Goal: Task Accomplishment & Management: Use online tool/utility

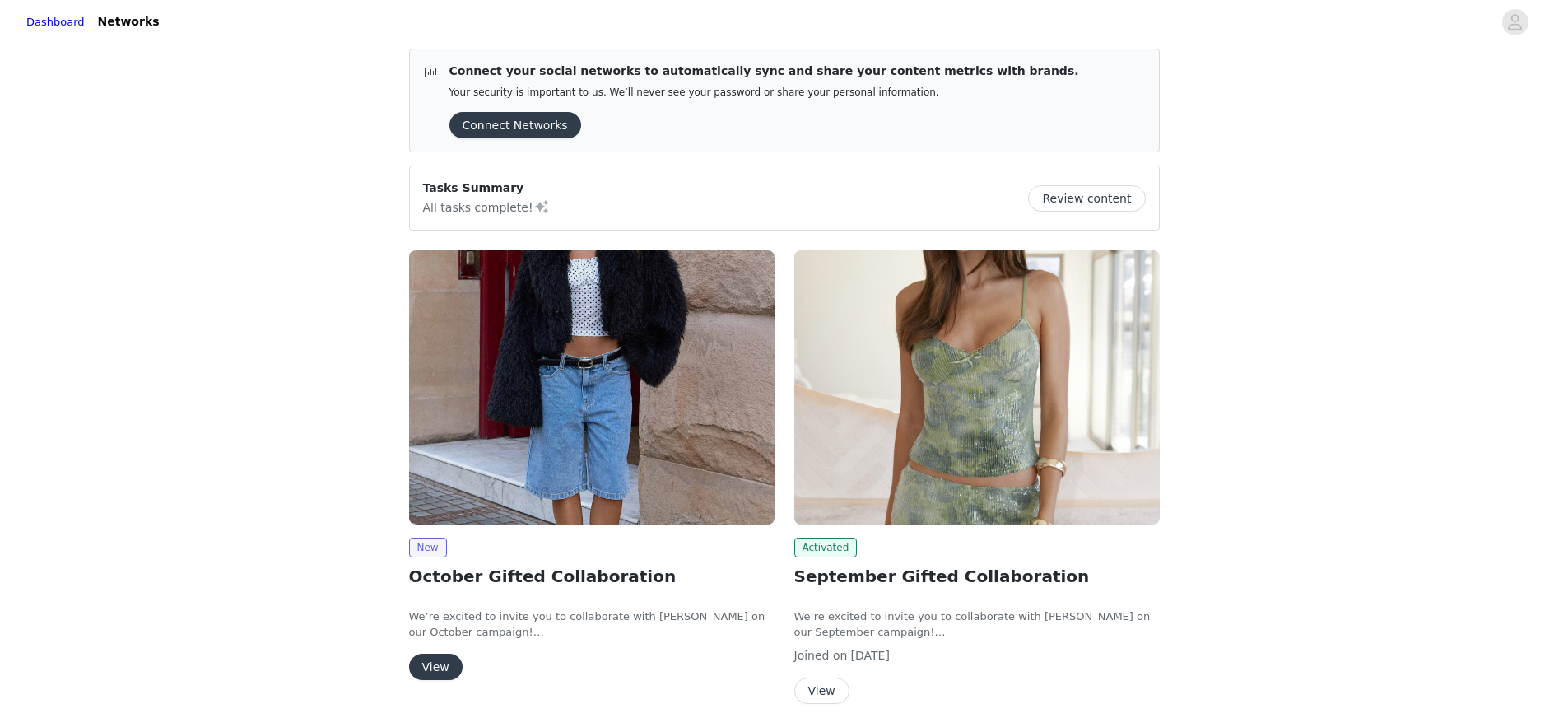
scroll to position [29, 0]
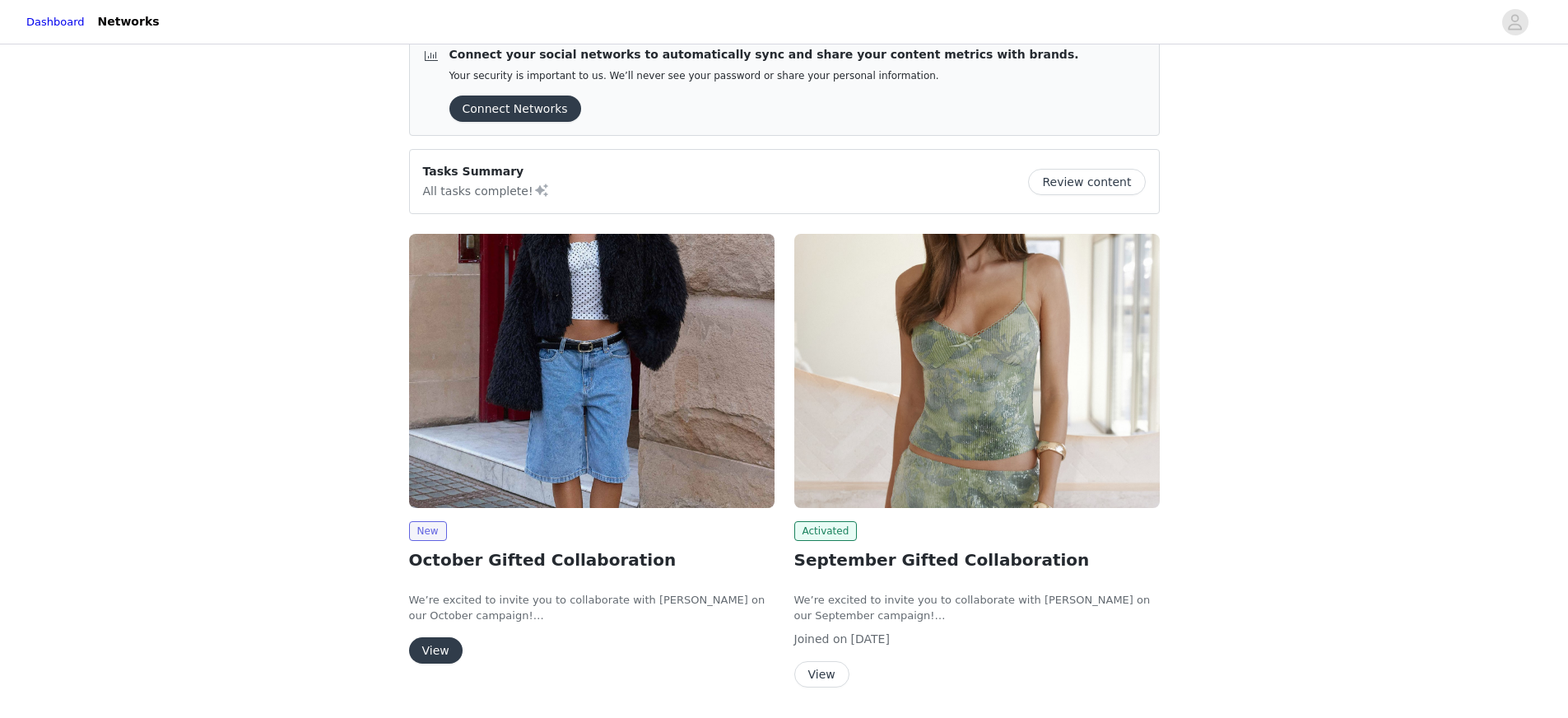
click at [448, 647] on button "View" at bounding box center [436, 651] width 54 height 27
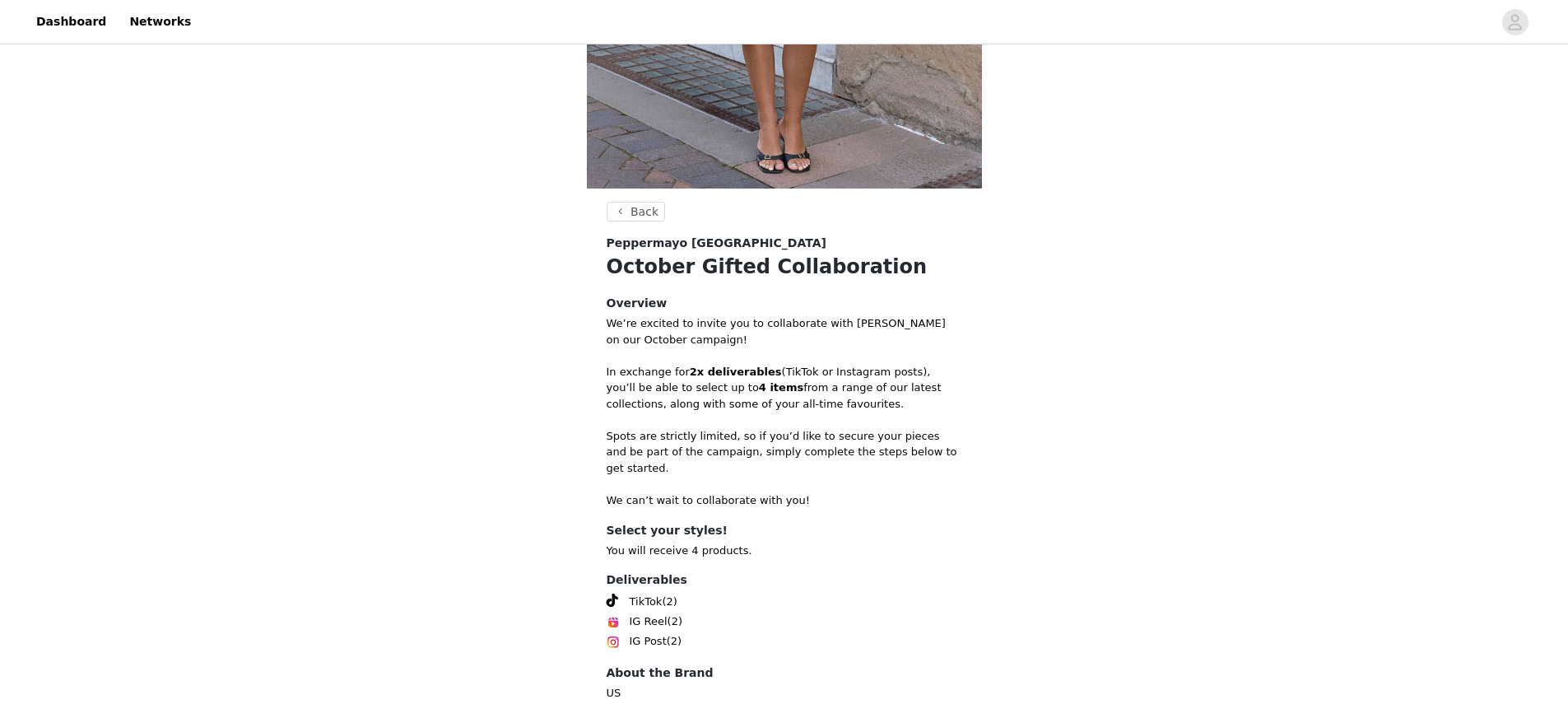
scroll to position [483, 0]
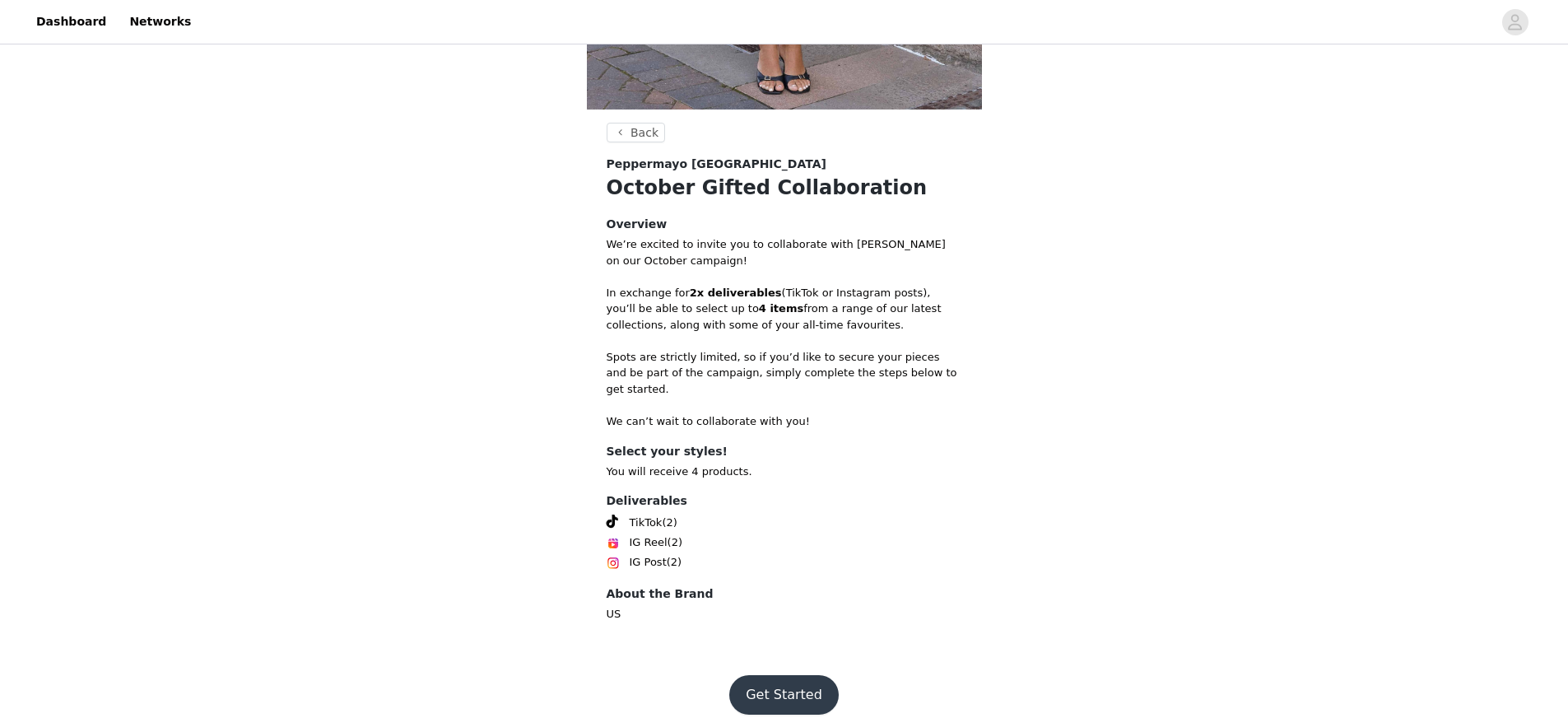
click at [783, 696] on button "Get Started" at bounding box center [784, 695] width 110 height 40
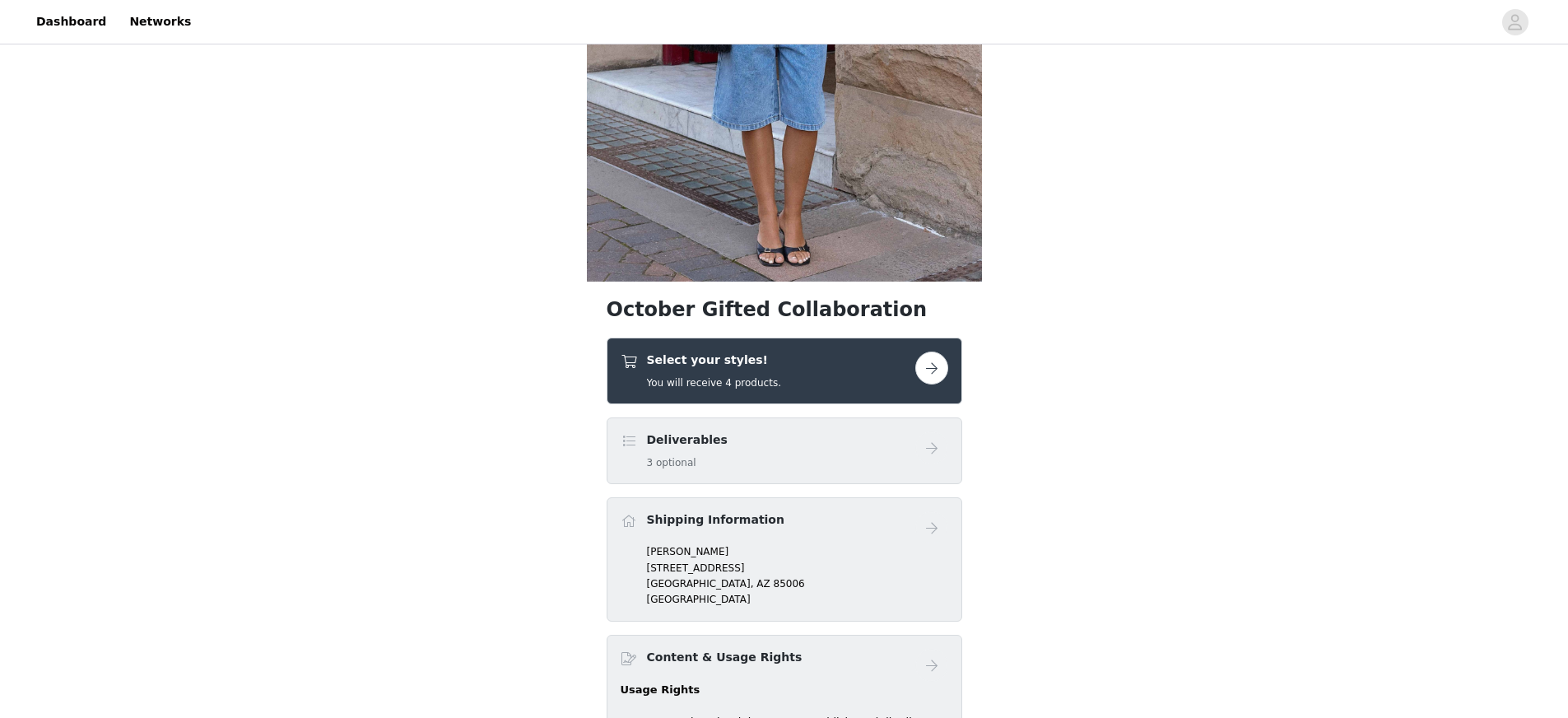
scroll to position [456, 0]
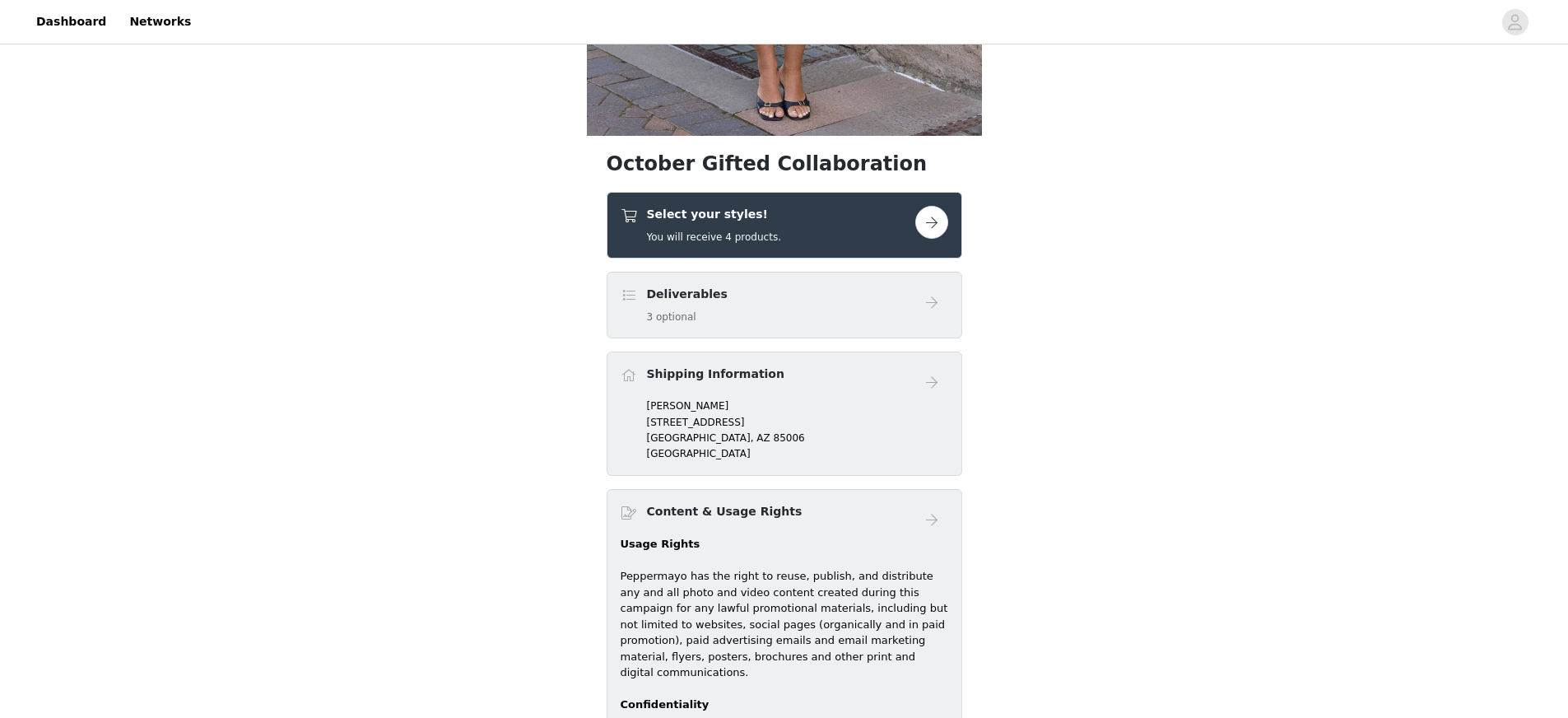
click at [766, 226] on div "Select your styles! You will receive 4 products." at bounding box center [714, 225] width 134 height 39
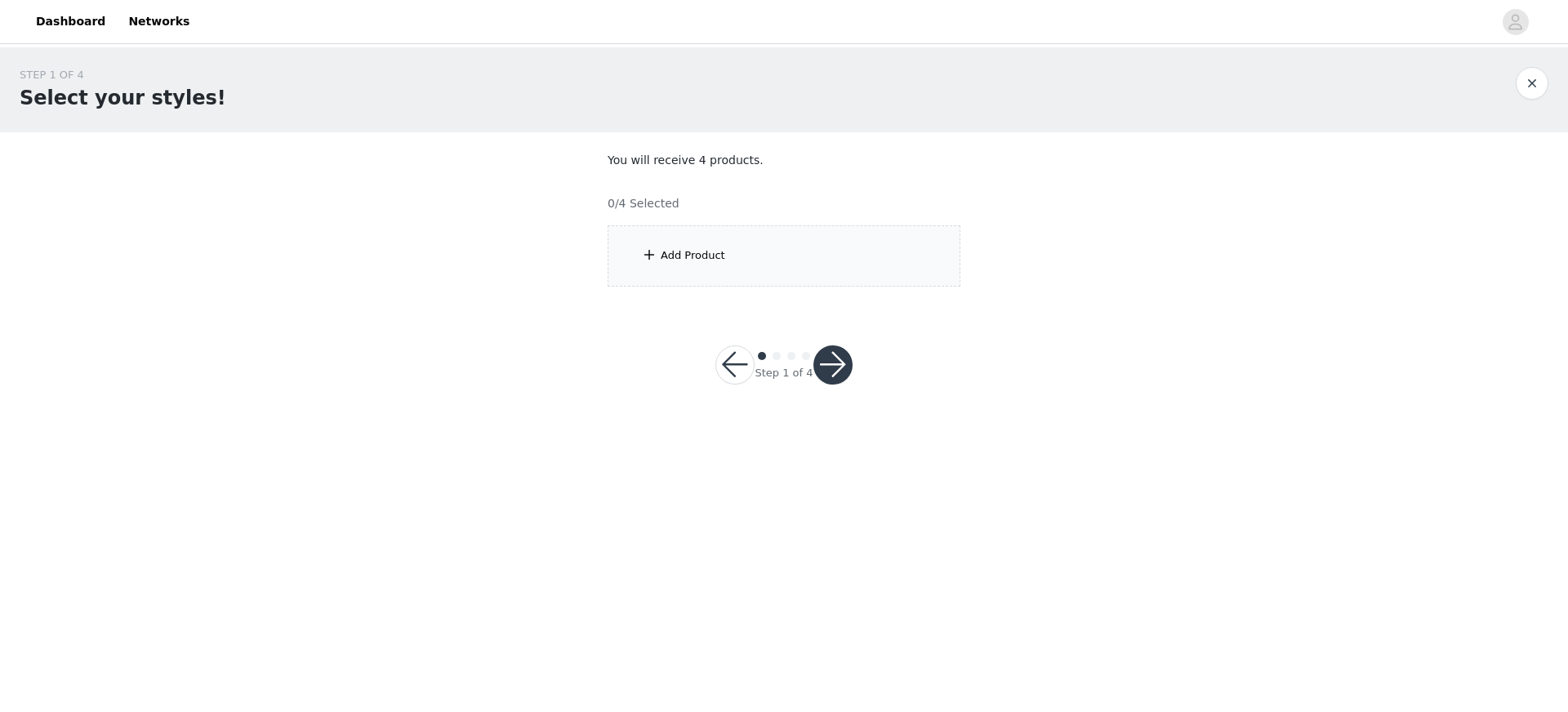
click at [902, 265] on div "Add Product" at bounding box center [784, 256] width 353 height 61
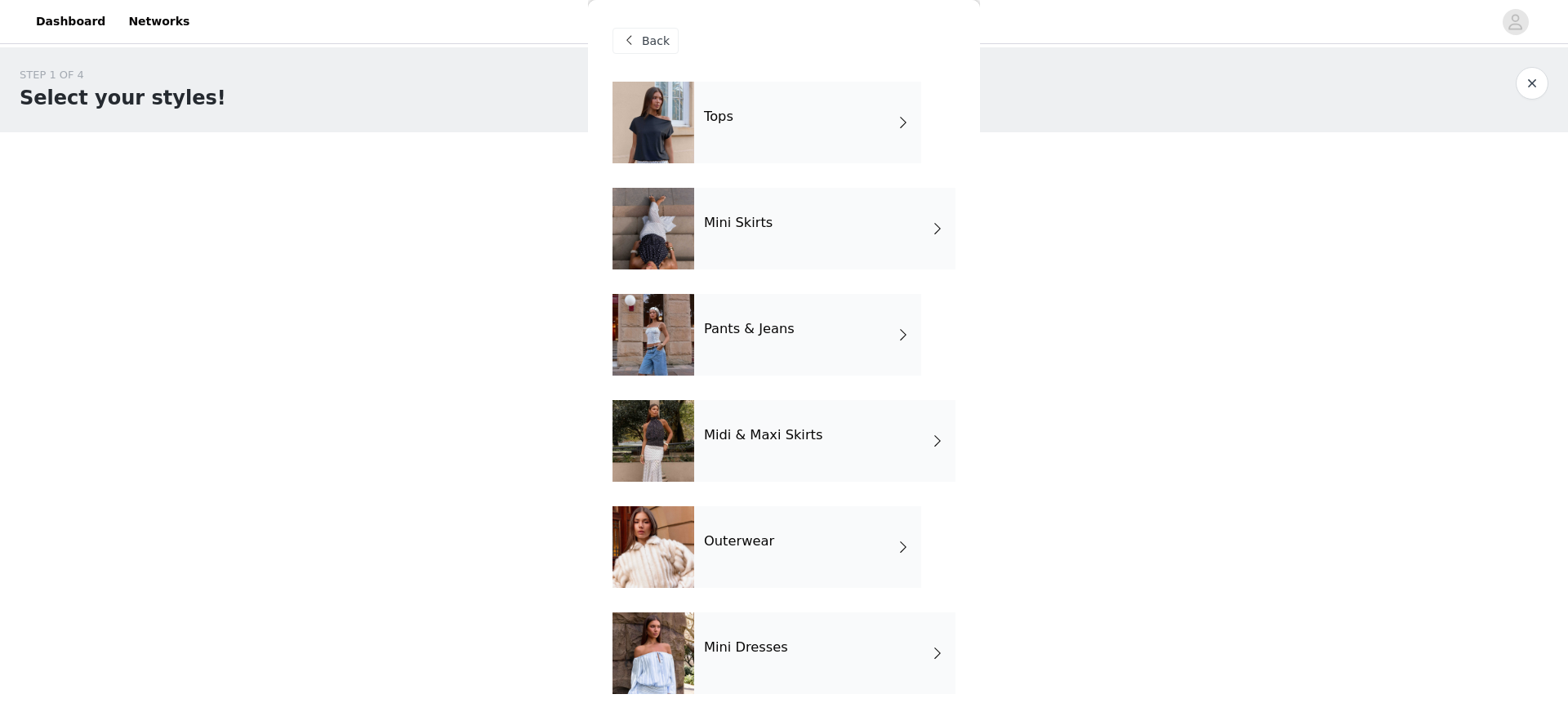
click at [826, 358] on div "Pants & Jeans" at bounding box center [807, 334] width 227 height 82
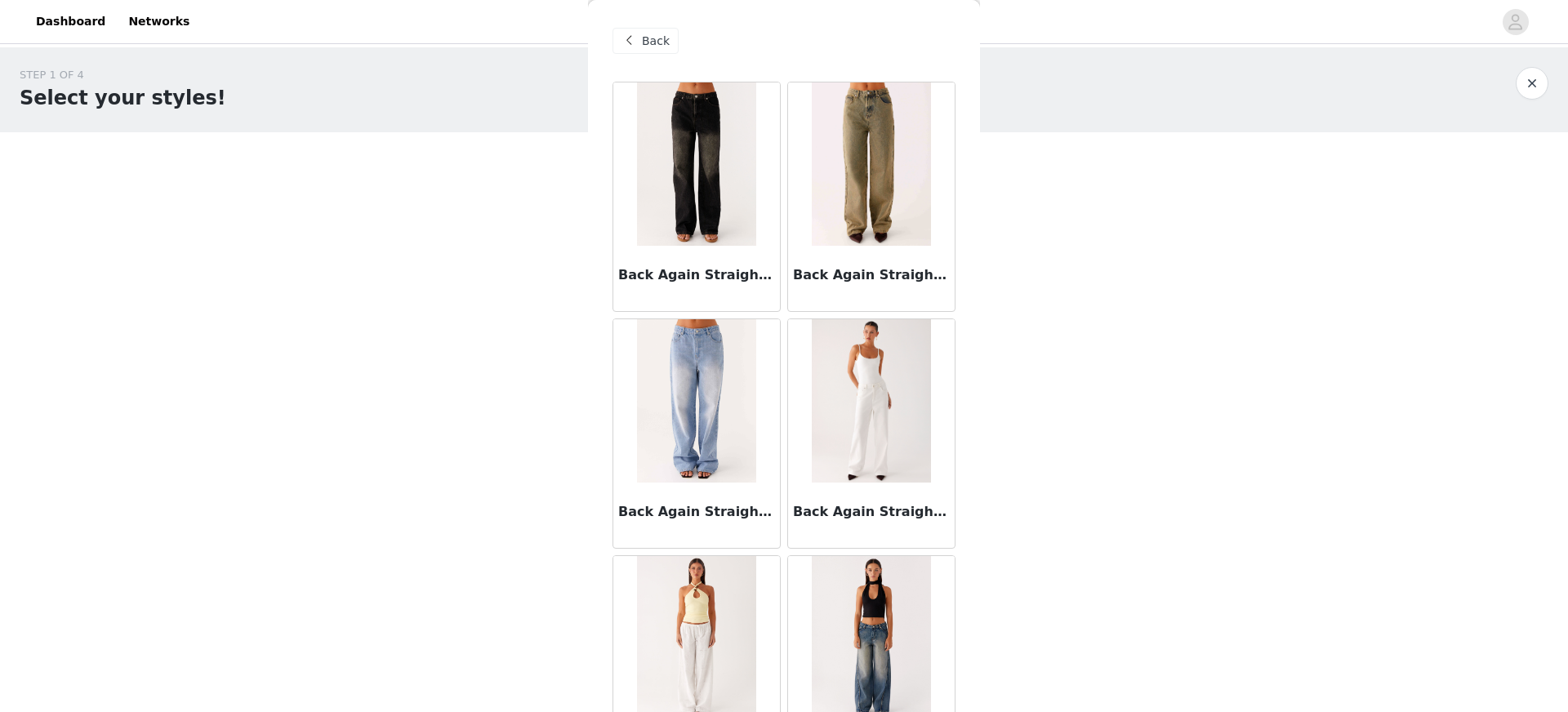
click at [635, 39] on span at bounding box center [629, 40] width 19 height 19
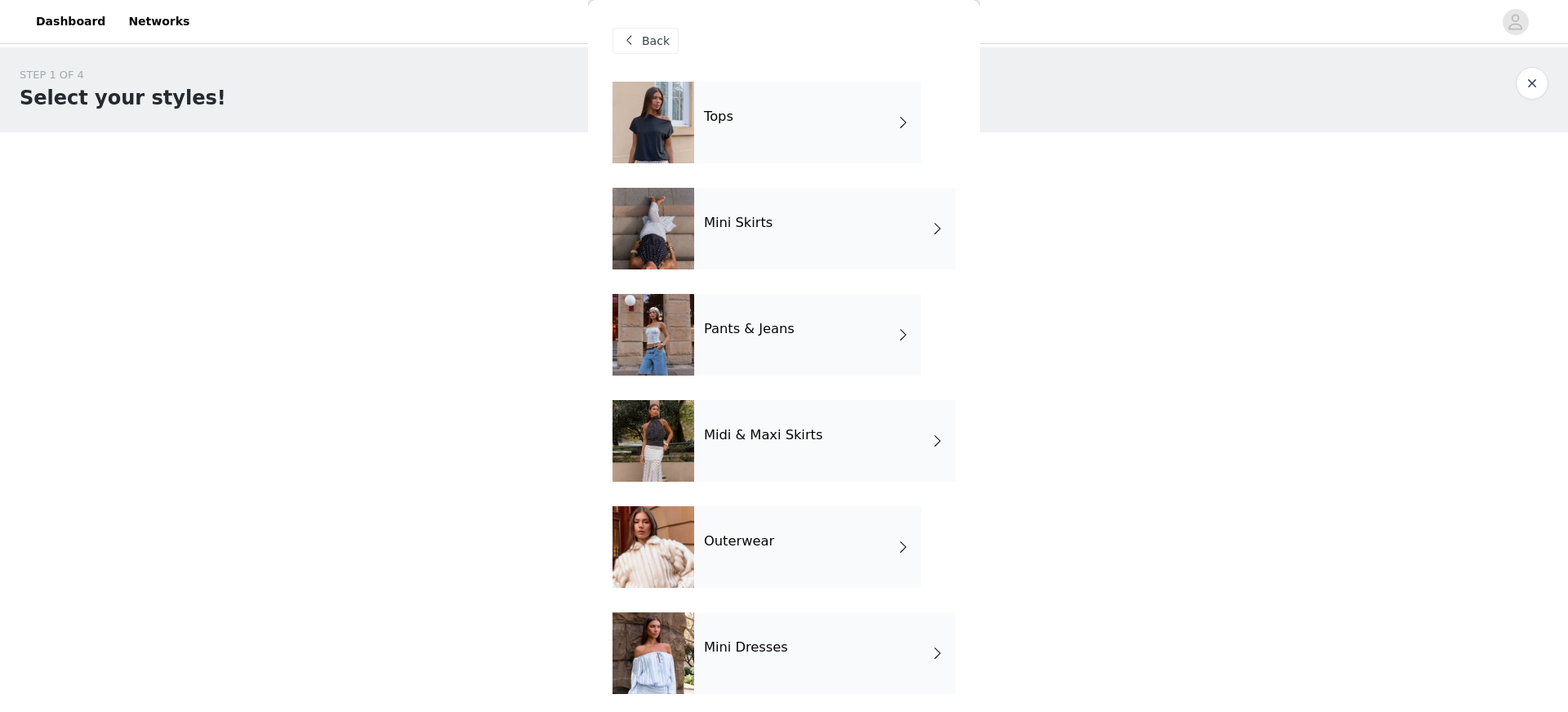
click at [773, 139] on div "Tops" at bounding box center [807, 122] width 227 height 82
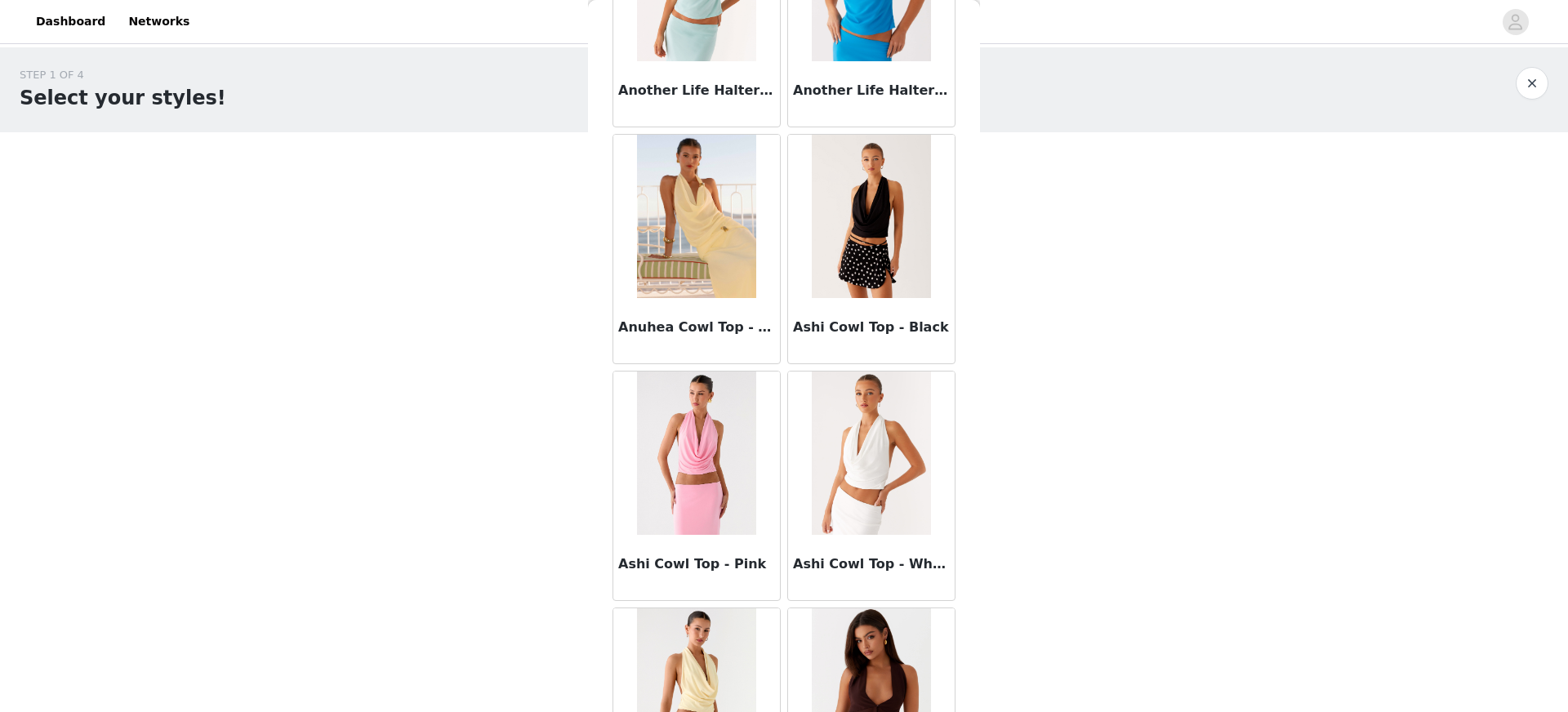
scroll to position [1786, 0]
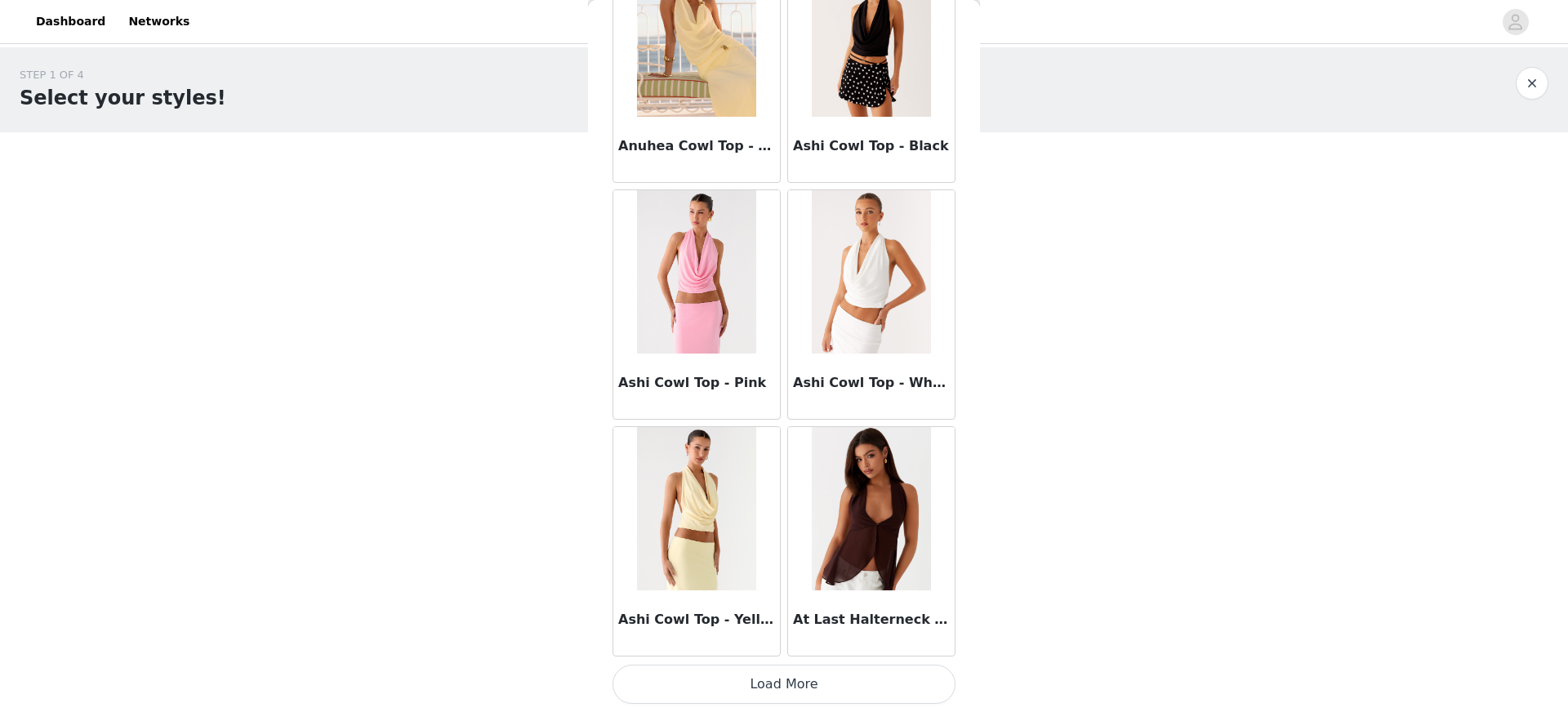
click at [815, 687] on button "Load More" at bounding box center [783, 684] width 343 height 39
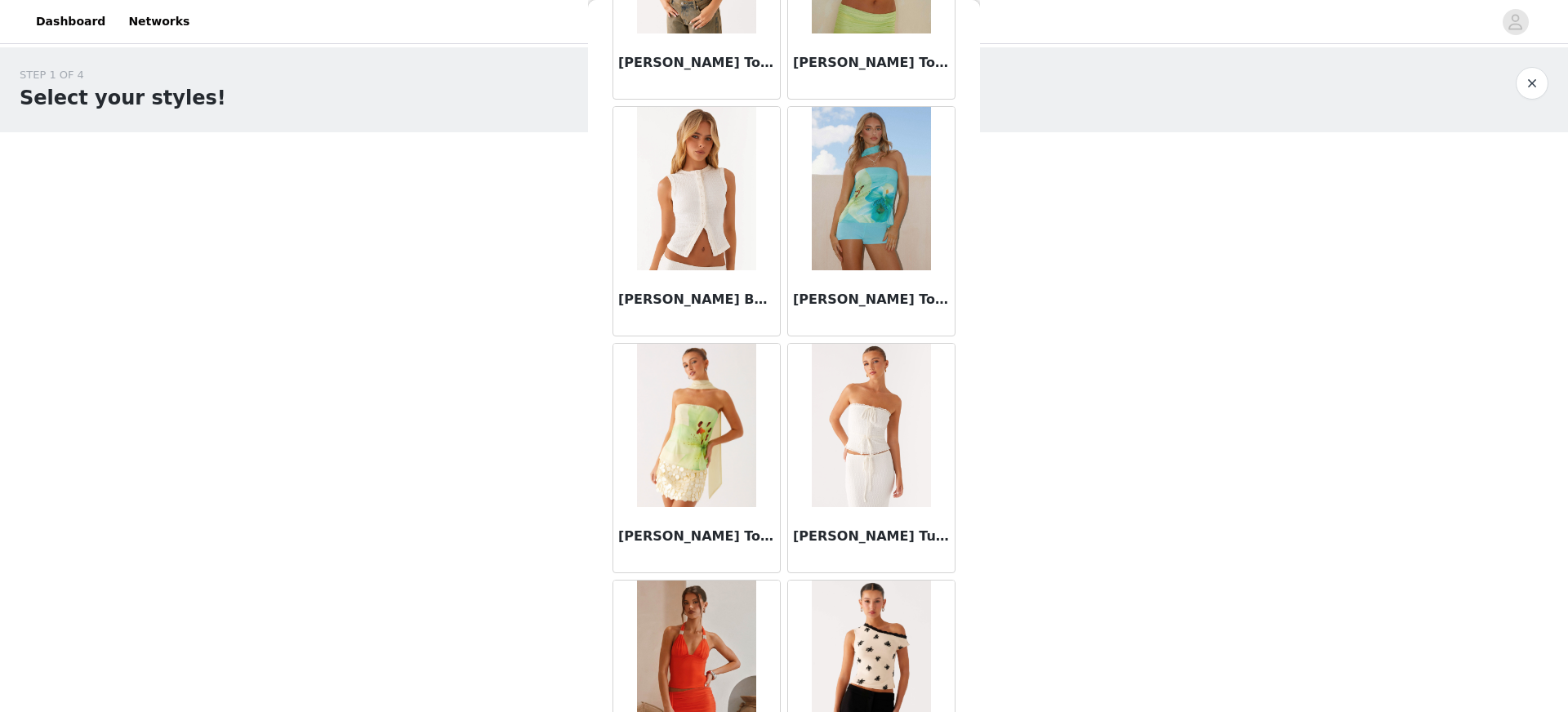
scroll to position [4155, 0]
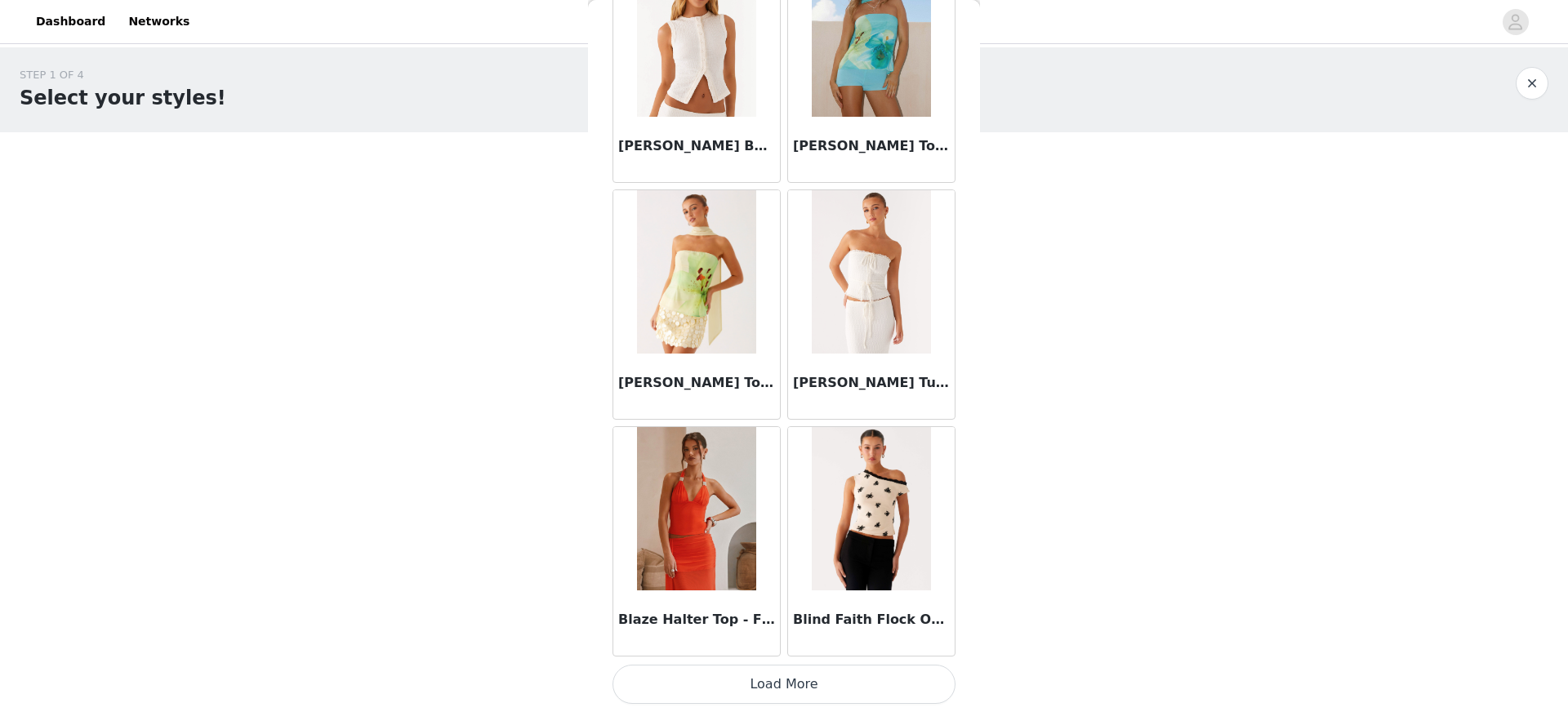
click at [861, 683] on button "Load More" at bounding box center [783, 684] width 343 height 39
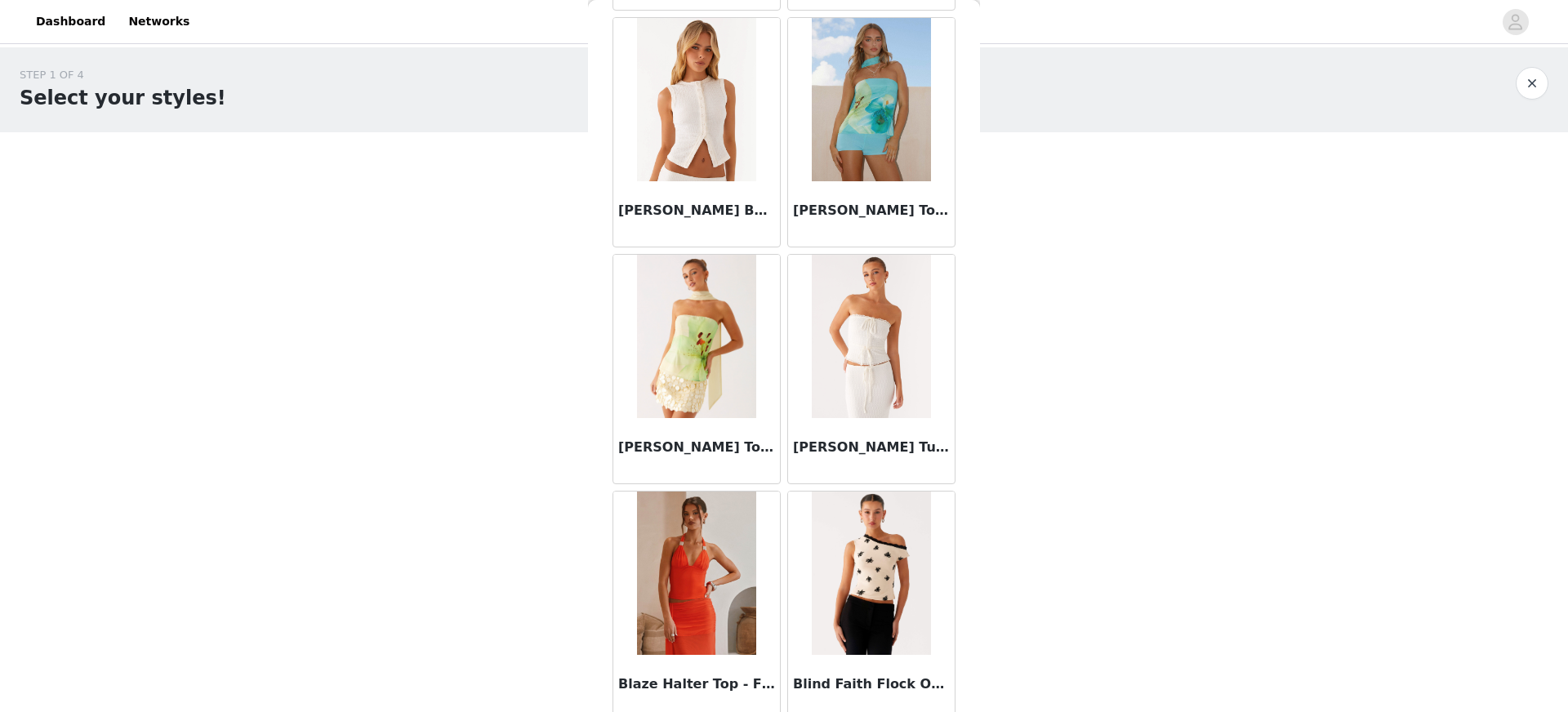
scroll to position [3767, 0]
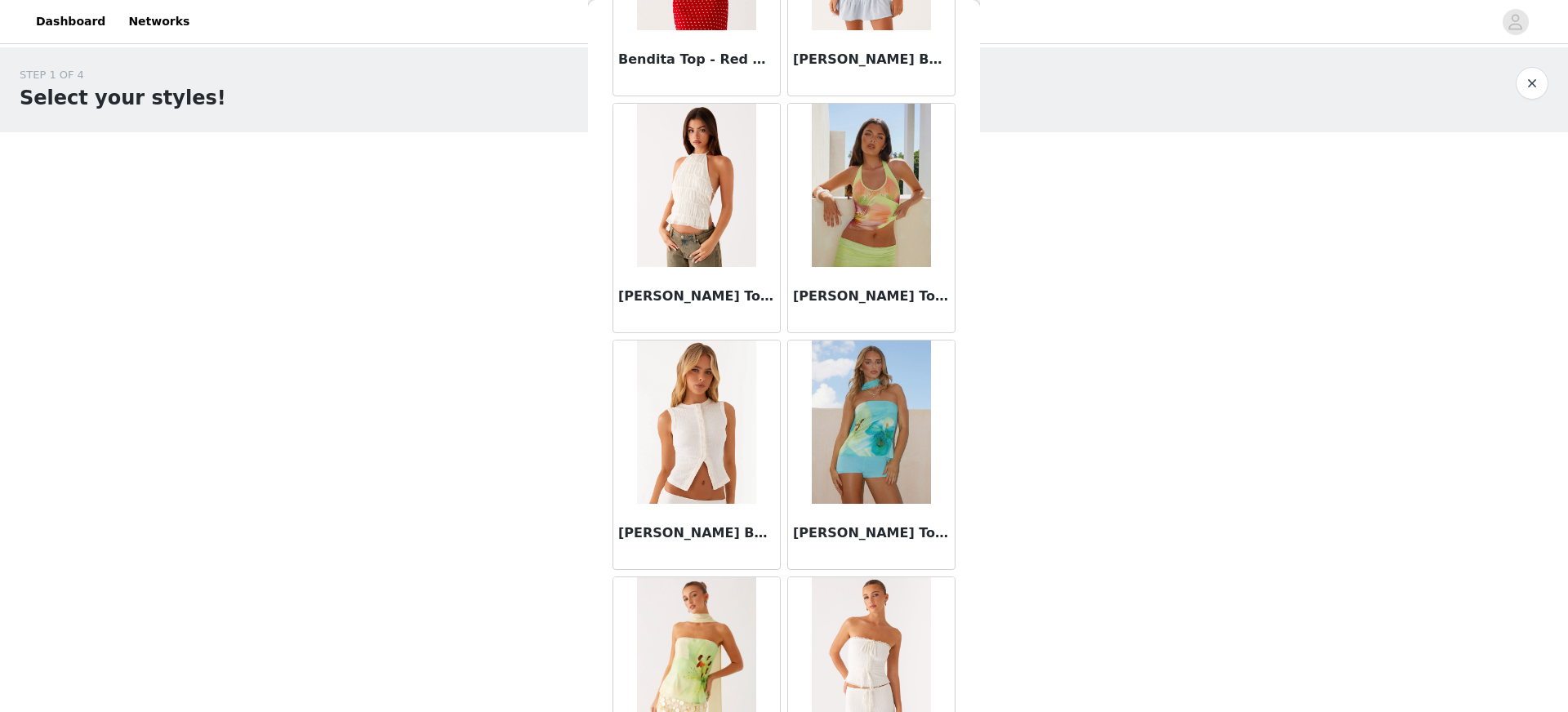
click at [739, 411] on img at bounding box center [695, 422] width 118 height 163
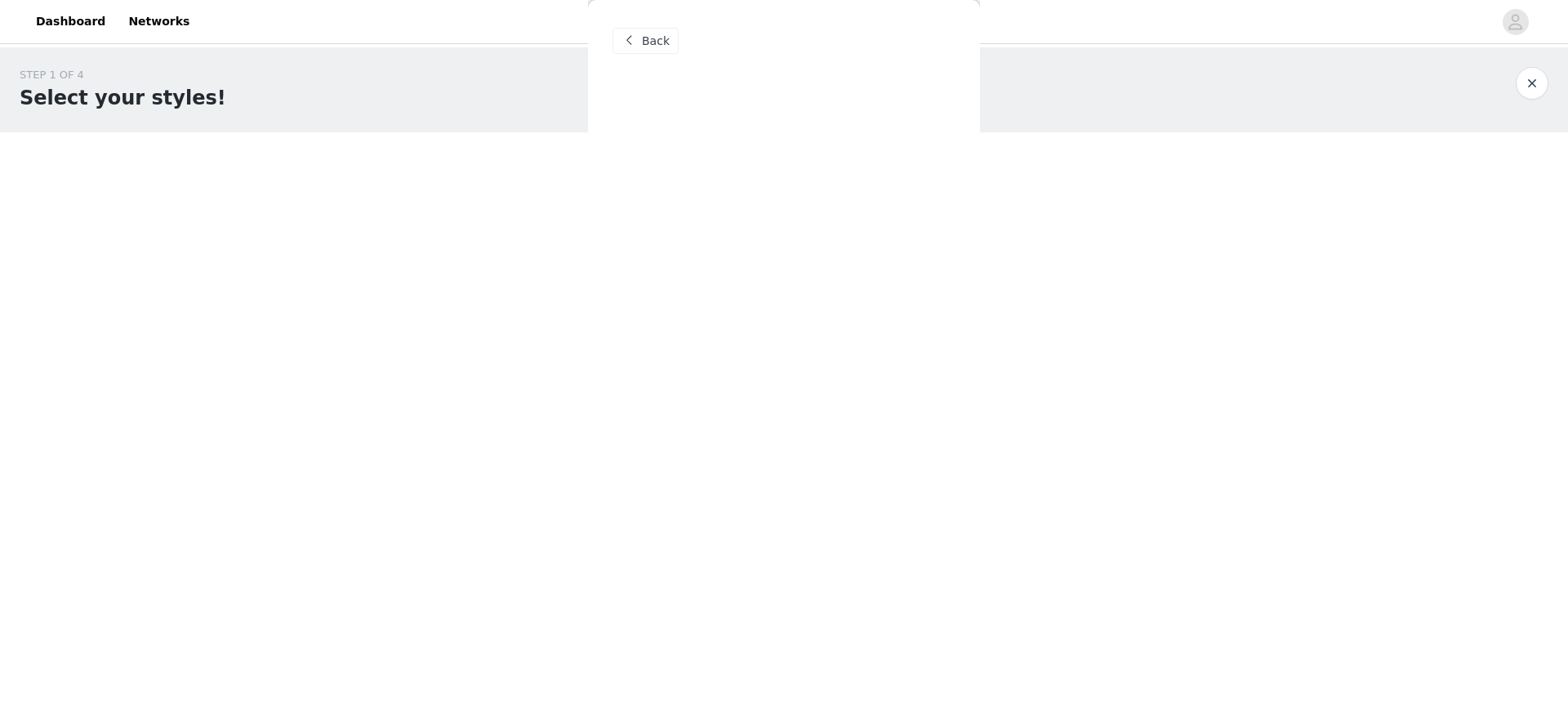
scroll to position [0, 0]
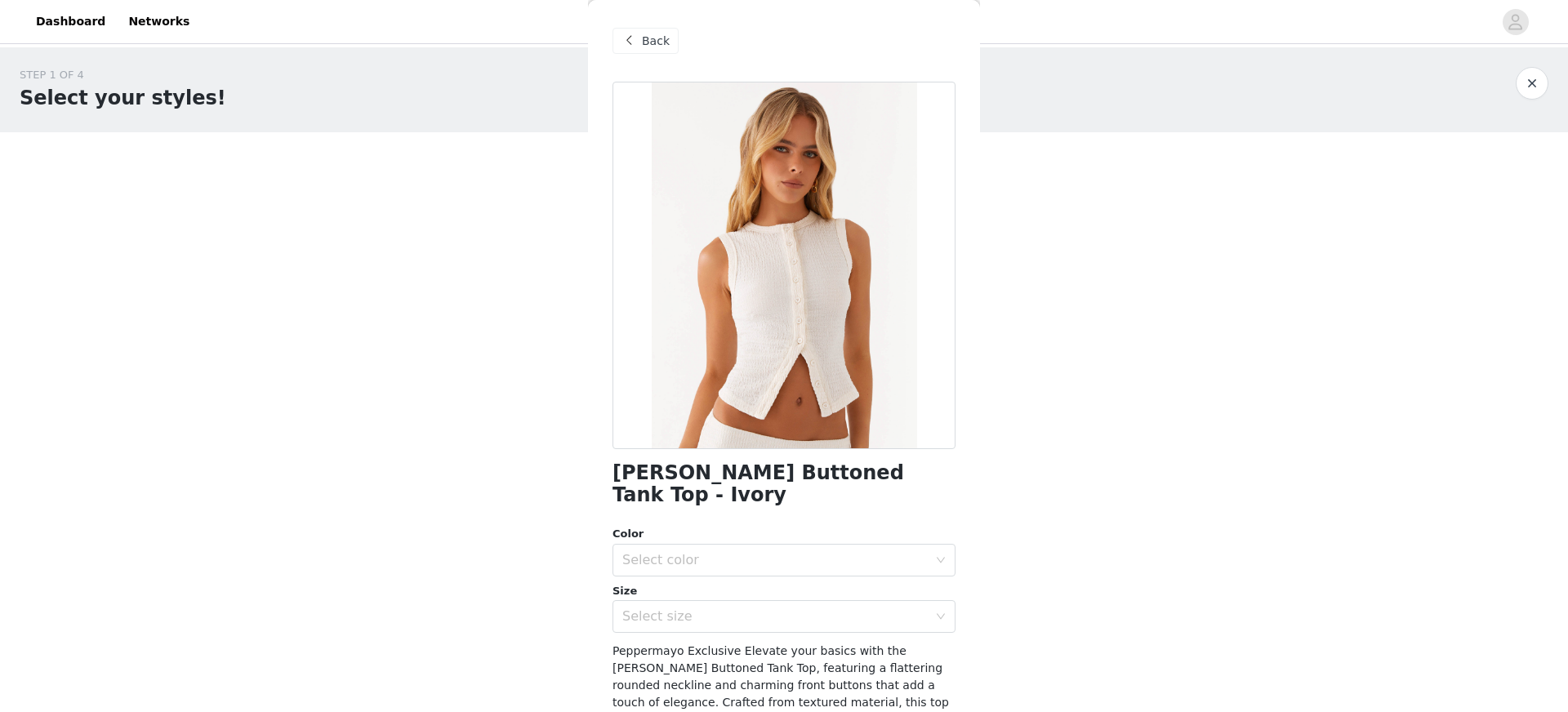
click at [652, 40] on span "Back" at bounding box center [656, 41] width 28 height 18
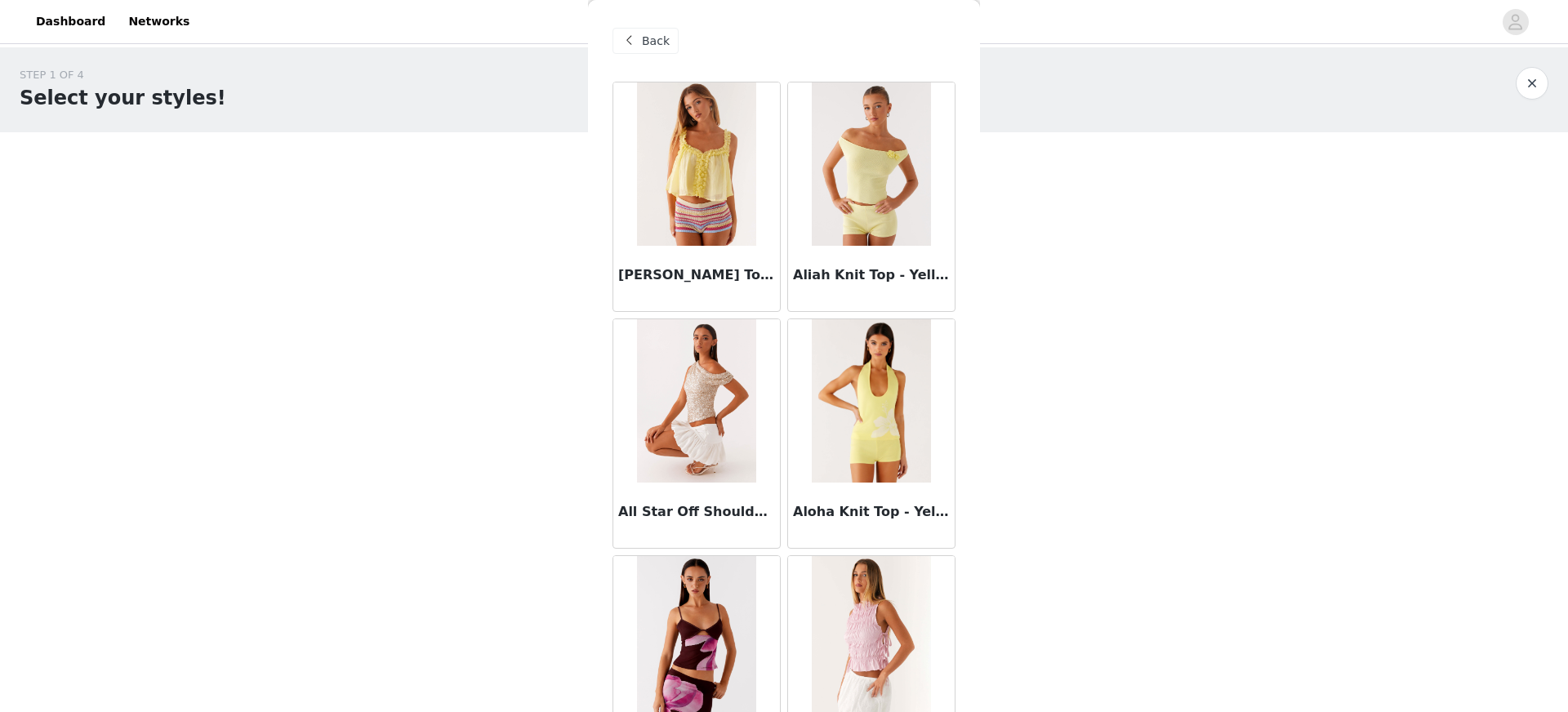
click at [666, 43] on span "Back" at bounding box center [656, 41] width 28 height 18
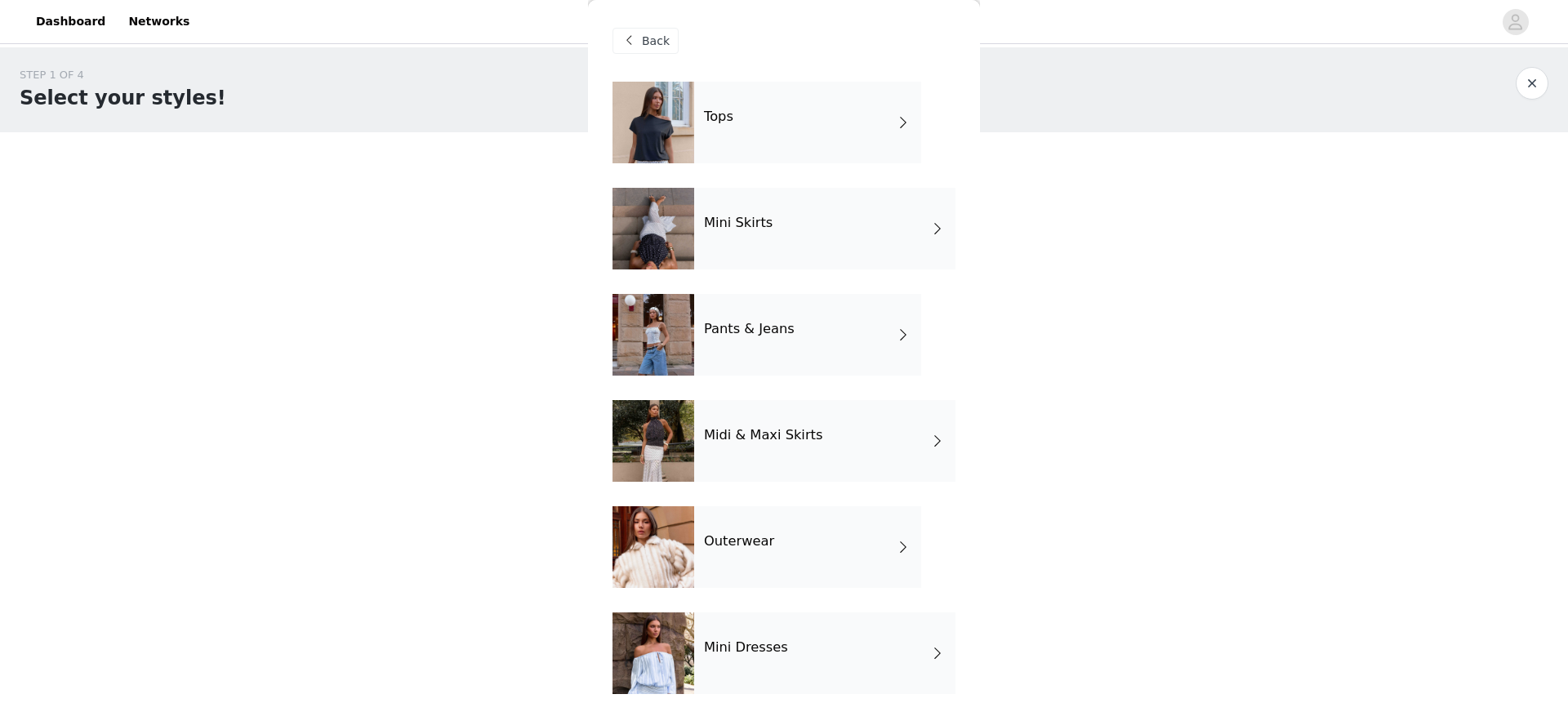
click at [773, 255] on div "Mini Skirts" at bounding box center [824, 228] width 261 height 82
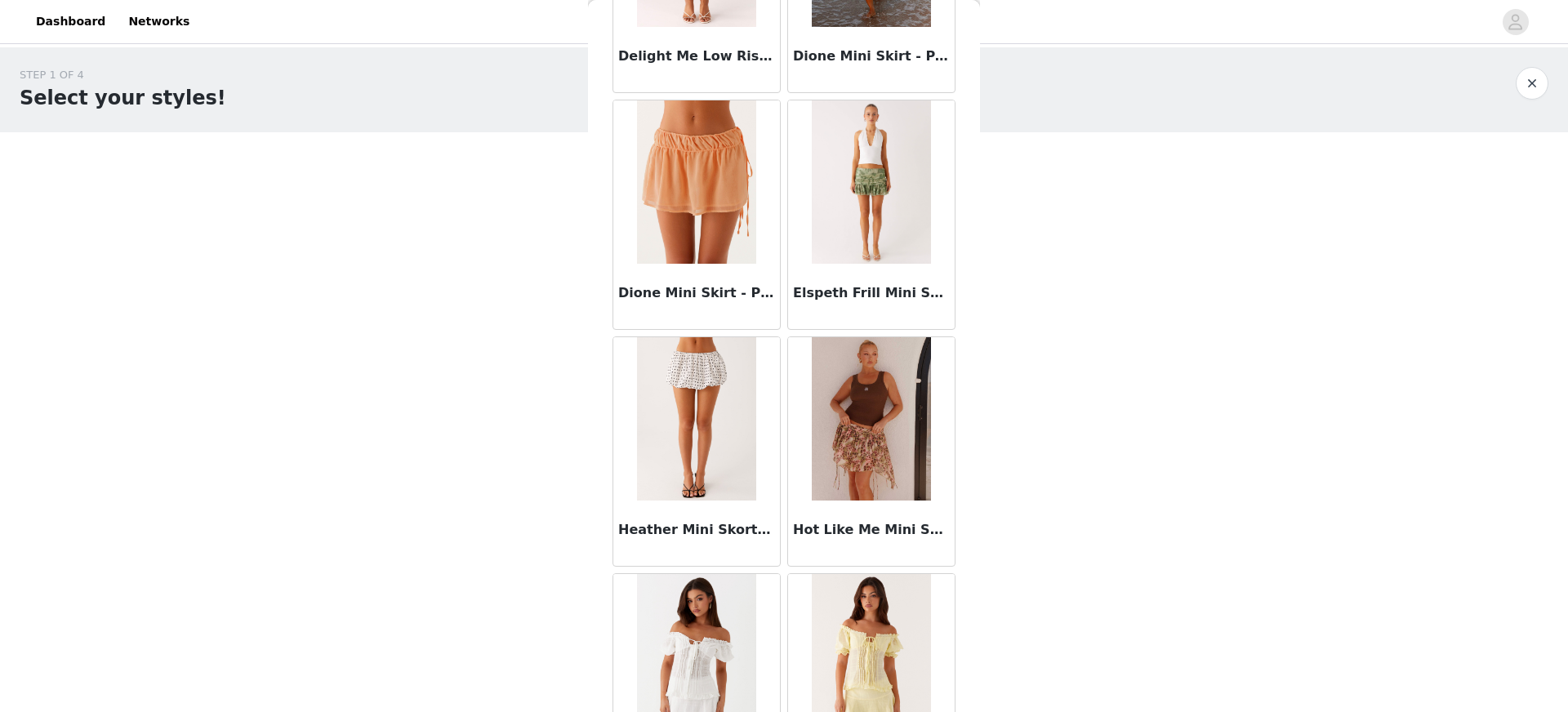
scroll to position [1742, 0]
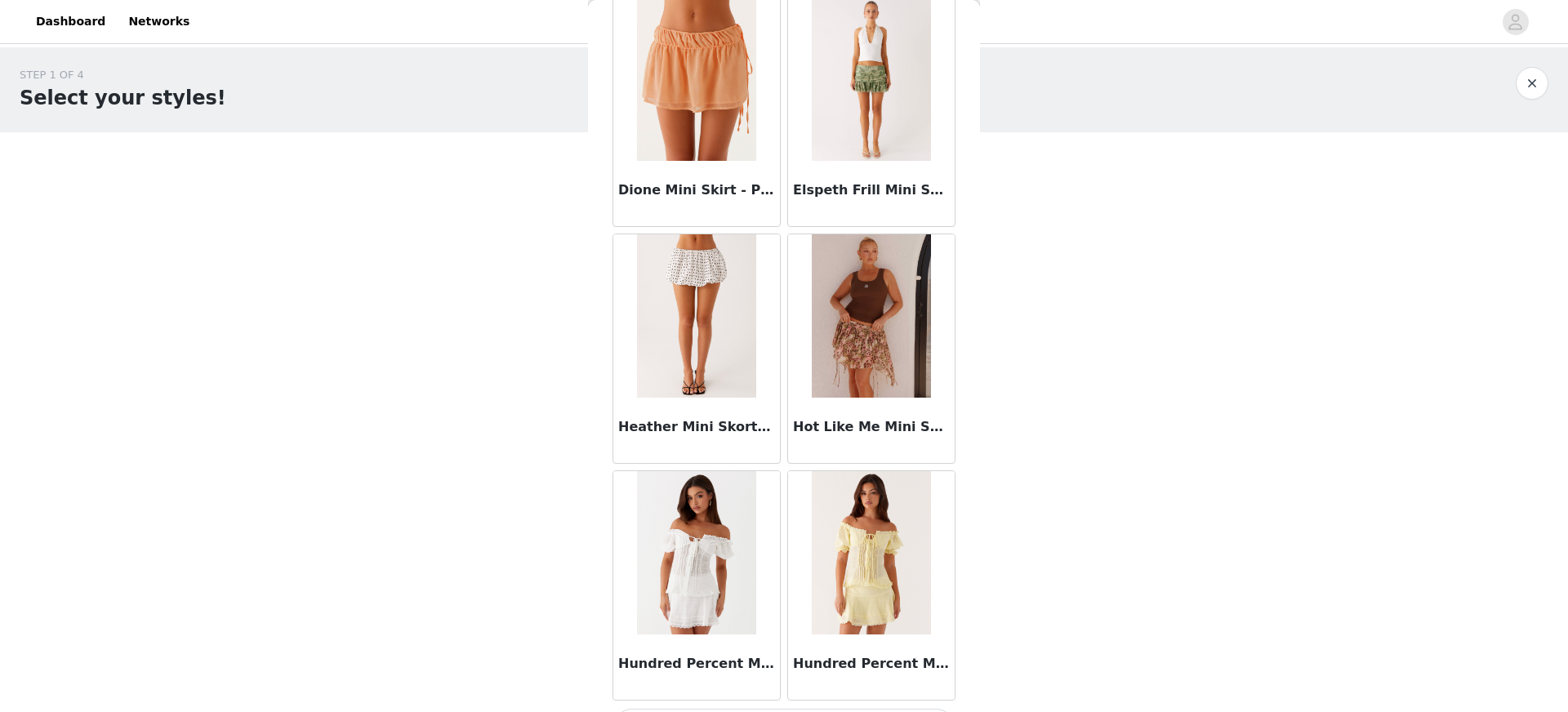
click at [707, 129] on img at bounding box center [695, 79] width 118 height 163
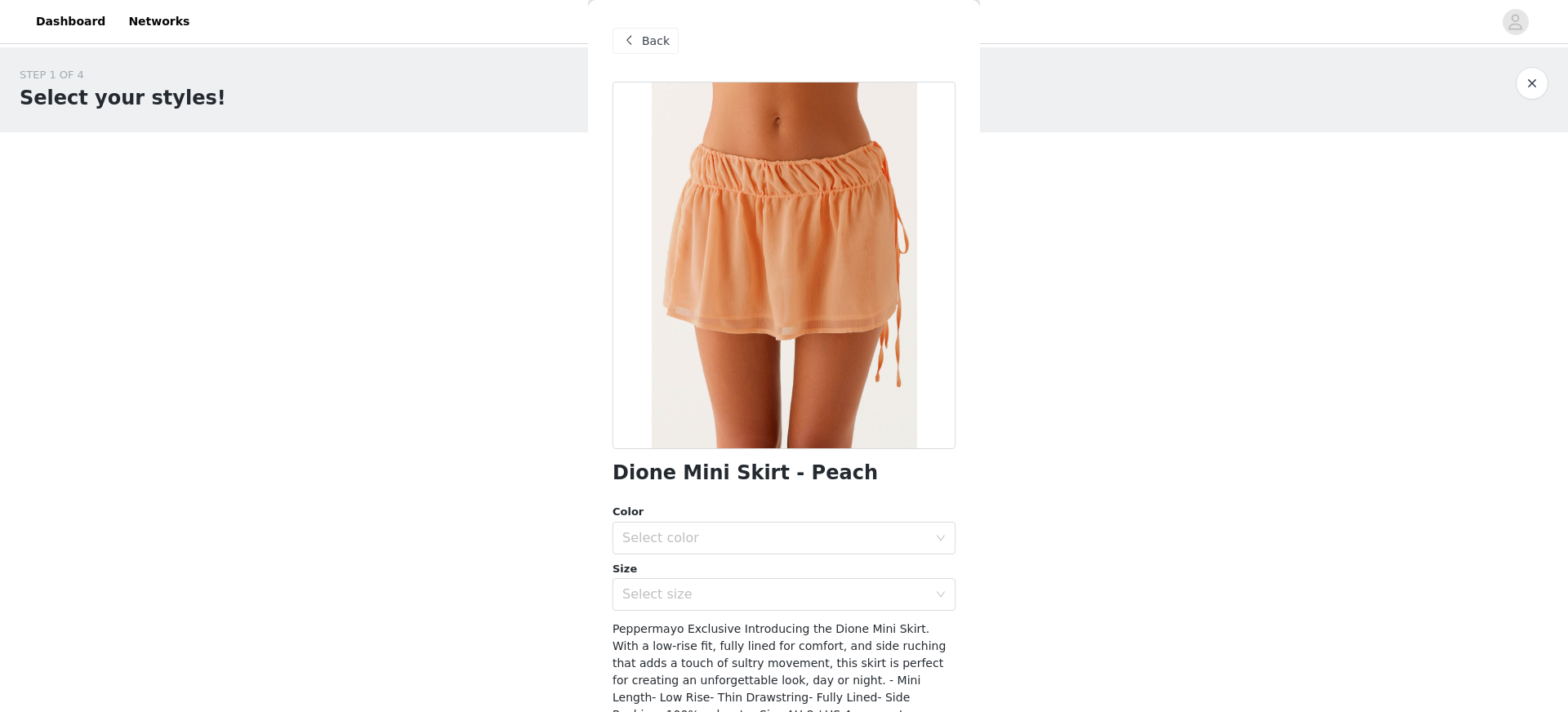
scroll to position [4, 0]
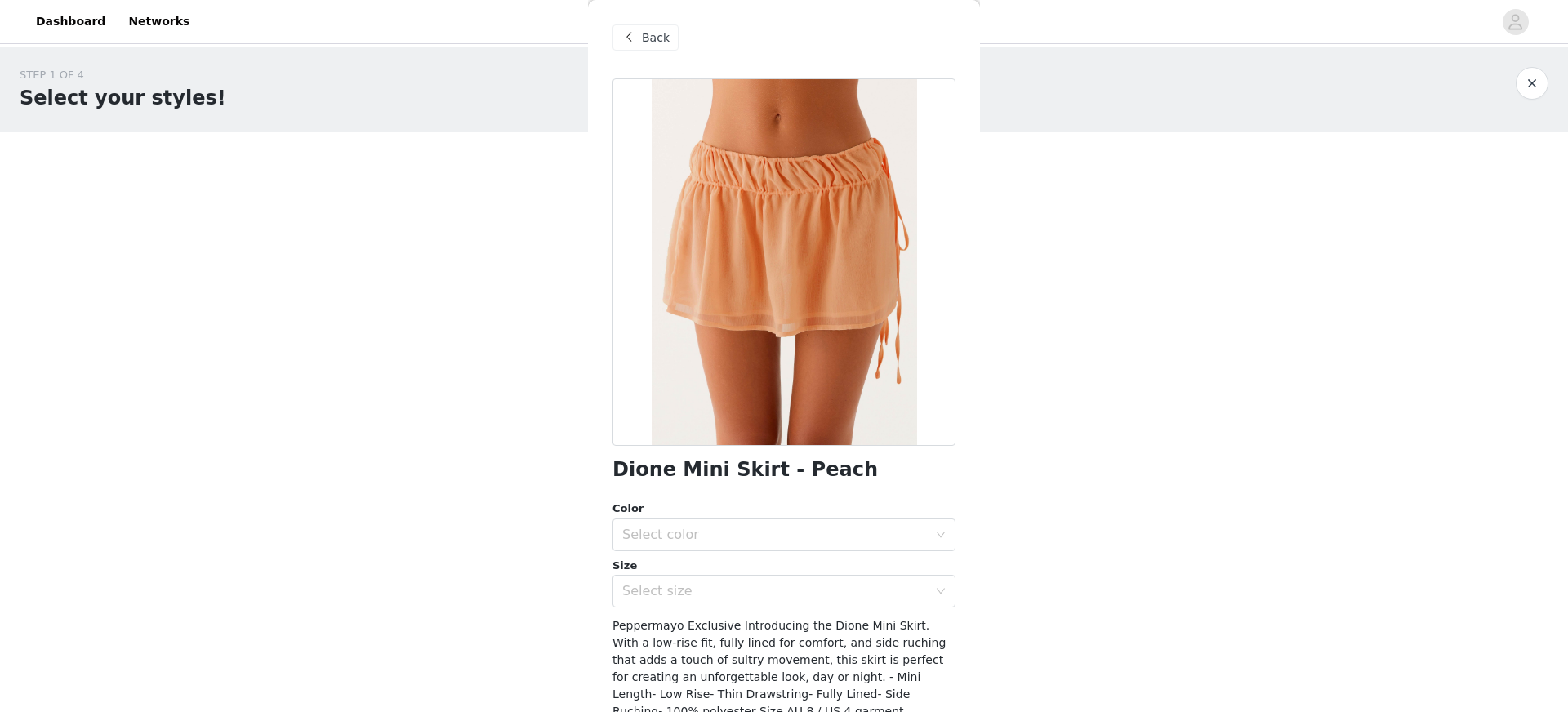
click at [640, 34] on div "Back" at bounding box center [645, 38] width 66 height 26
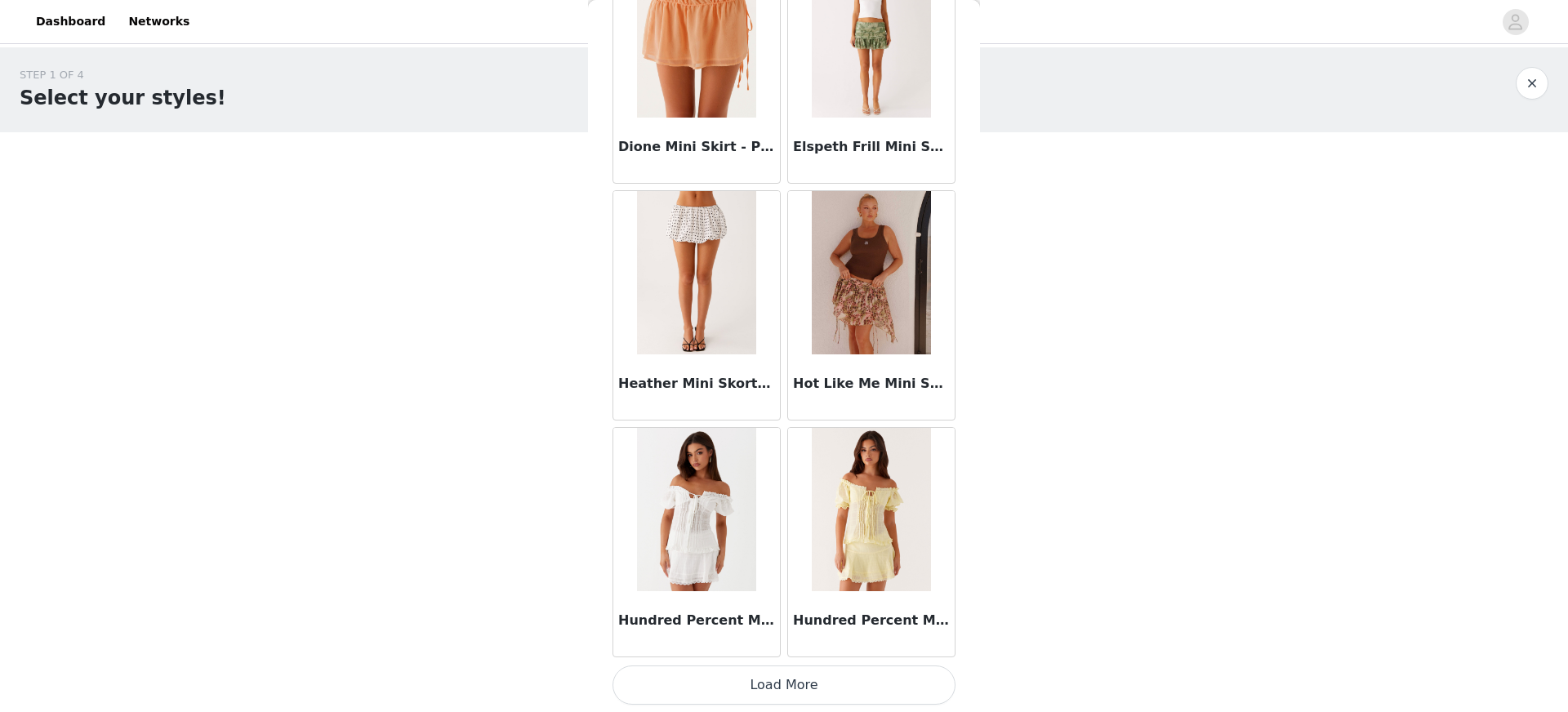
scroll to position [1786, 0]
click at [854, 672] on button "Load More" at bounding box center [783, 684] width 343 height 39
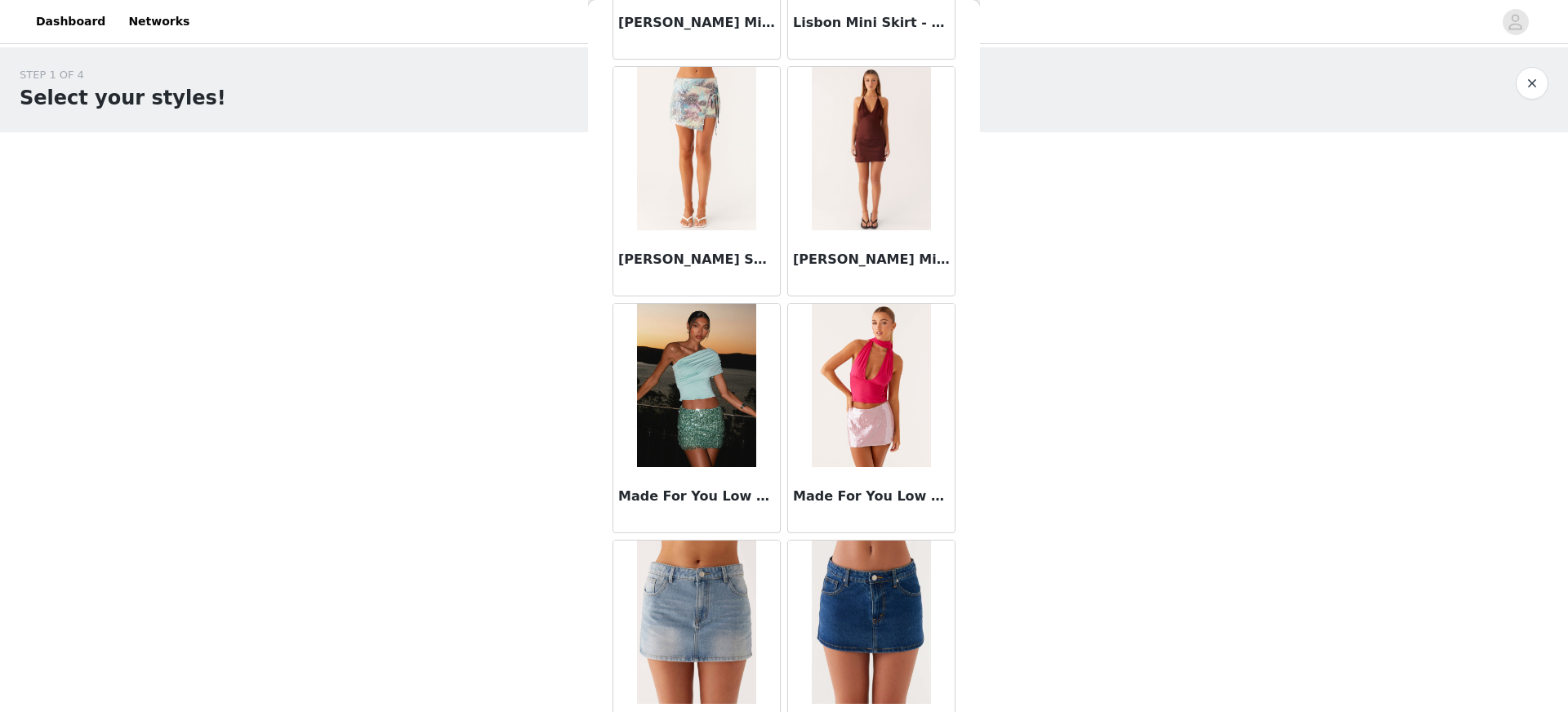
scroll to position [4155, 0]
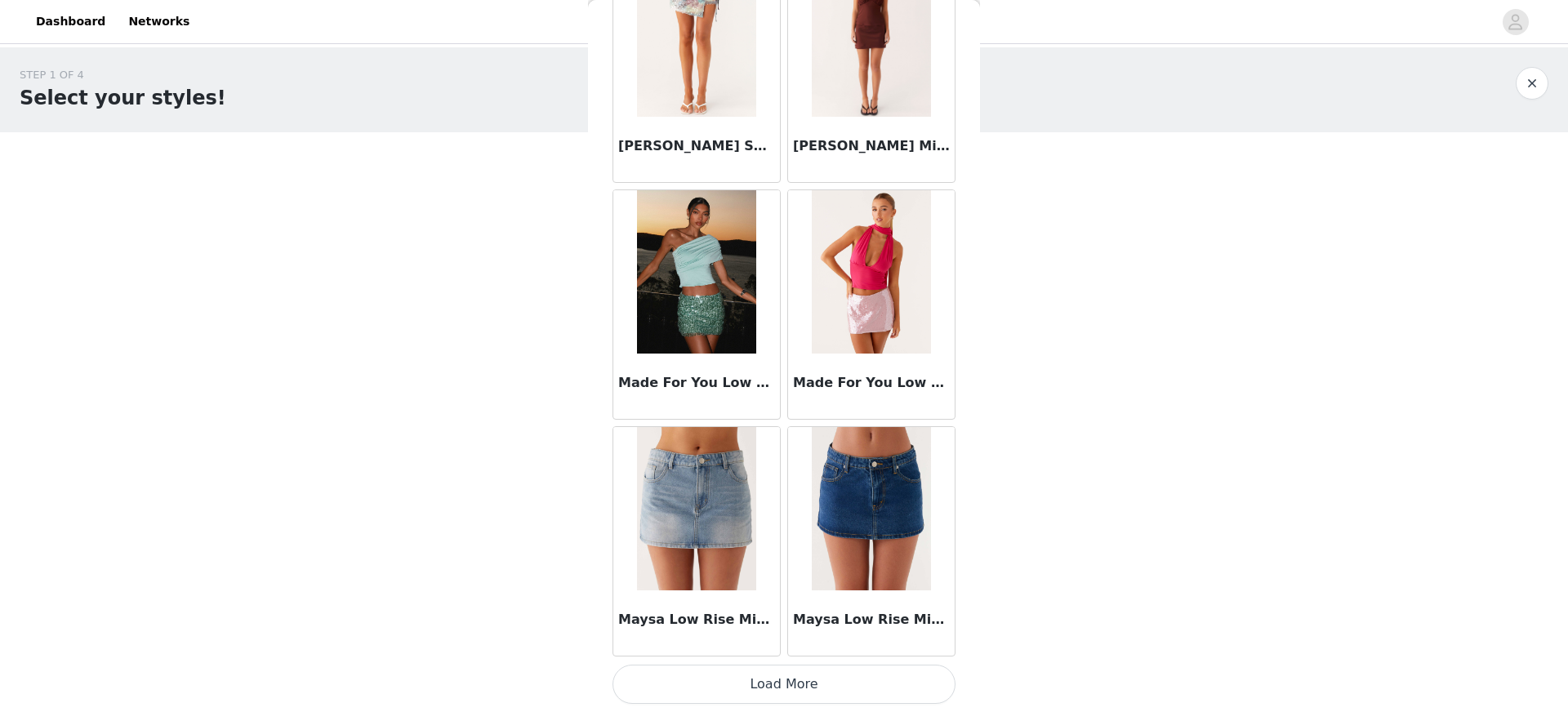
click at [828, 673] on button "Load More" at bounding box center [783, 684] width 343 height 39
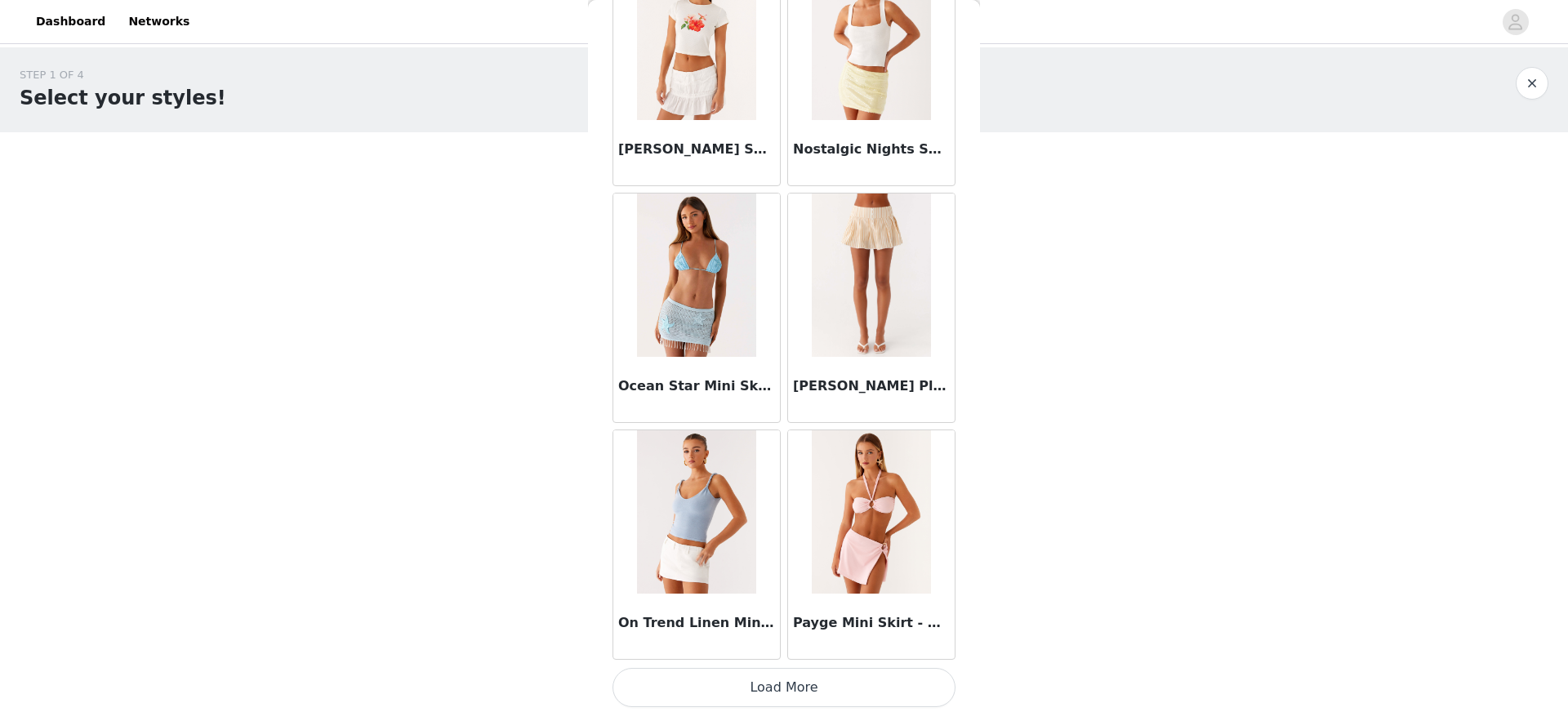
scroll to position [6522, 0]
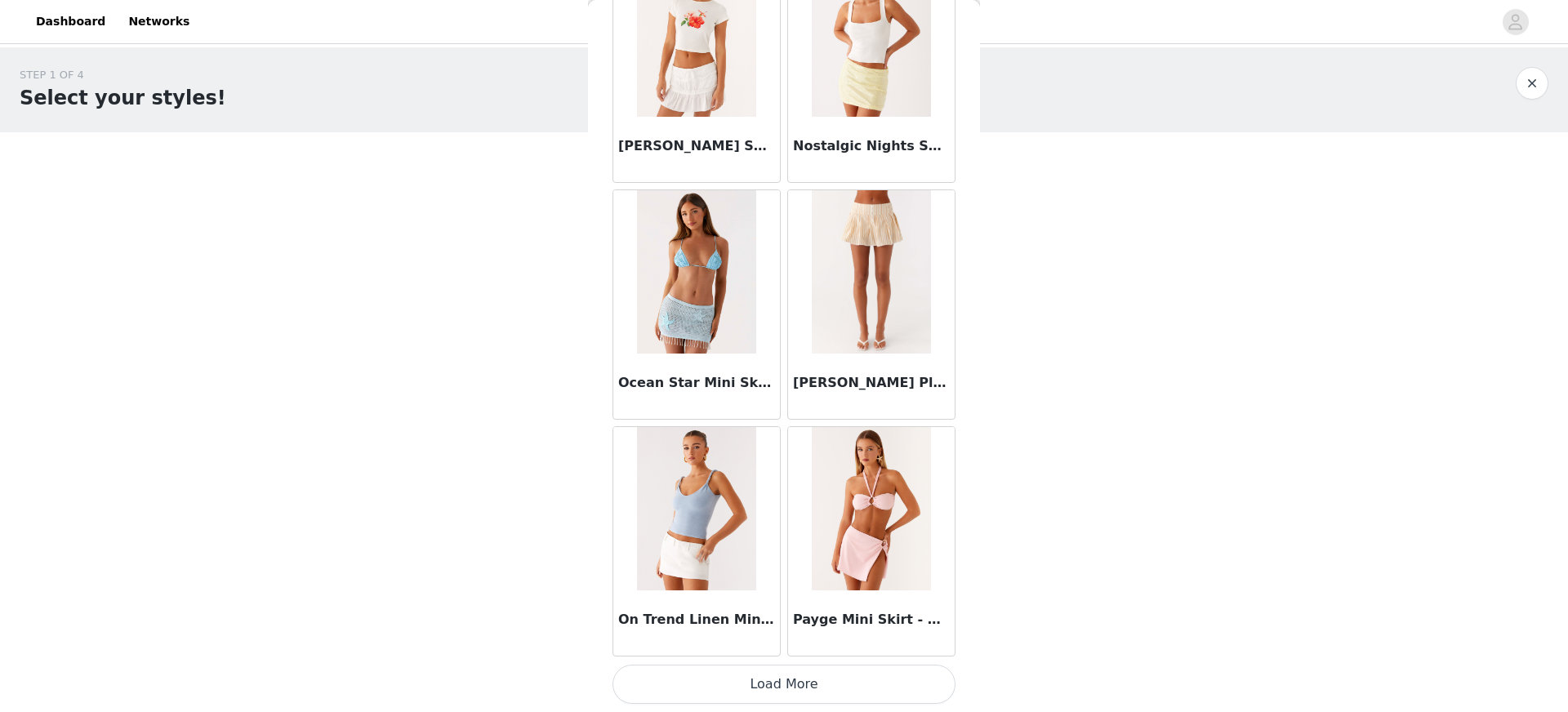
click at [836, 685] on button "Load More" at bounding box center [783, 684] width 343 height 39
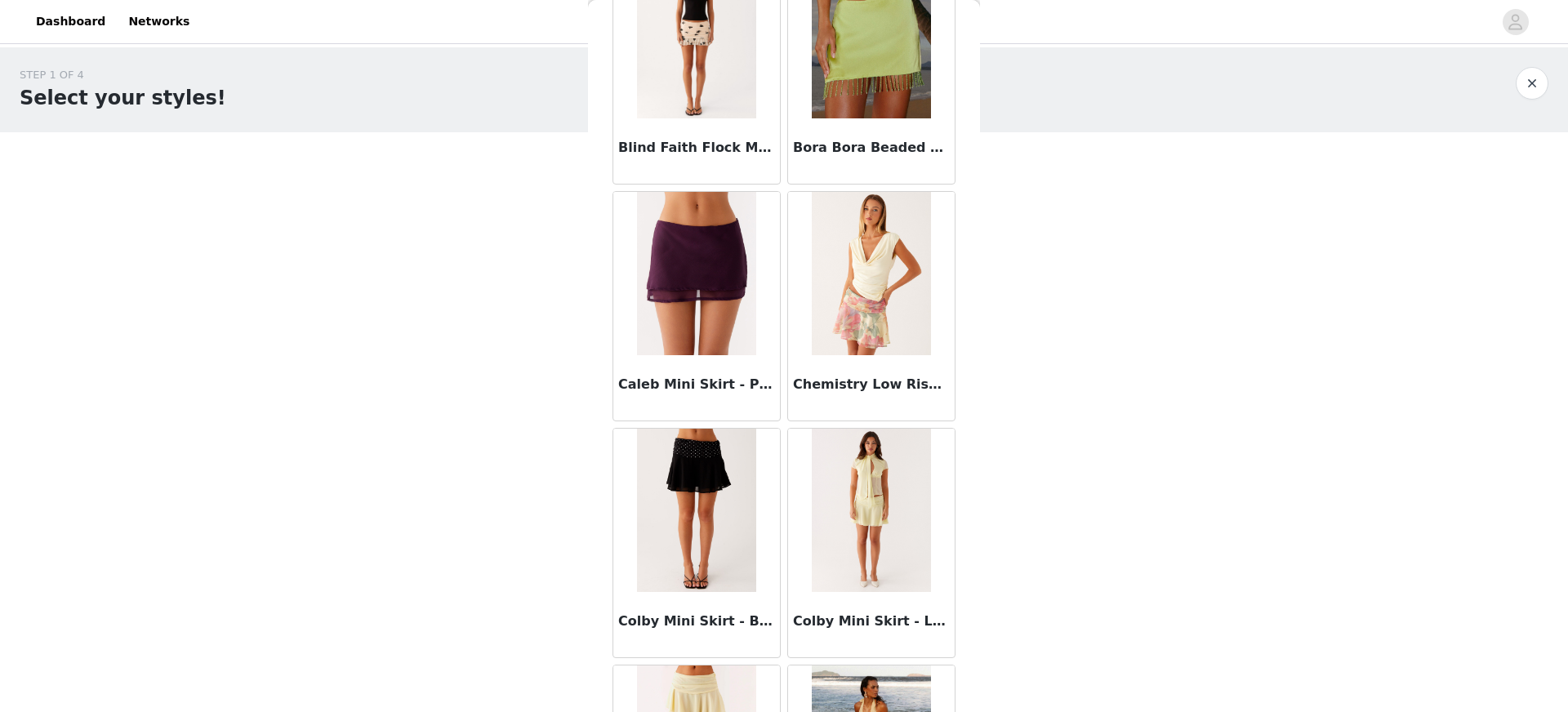
scroll to position [0, 0]
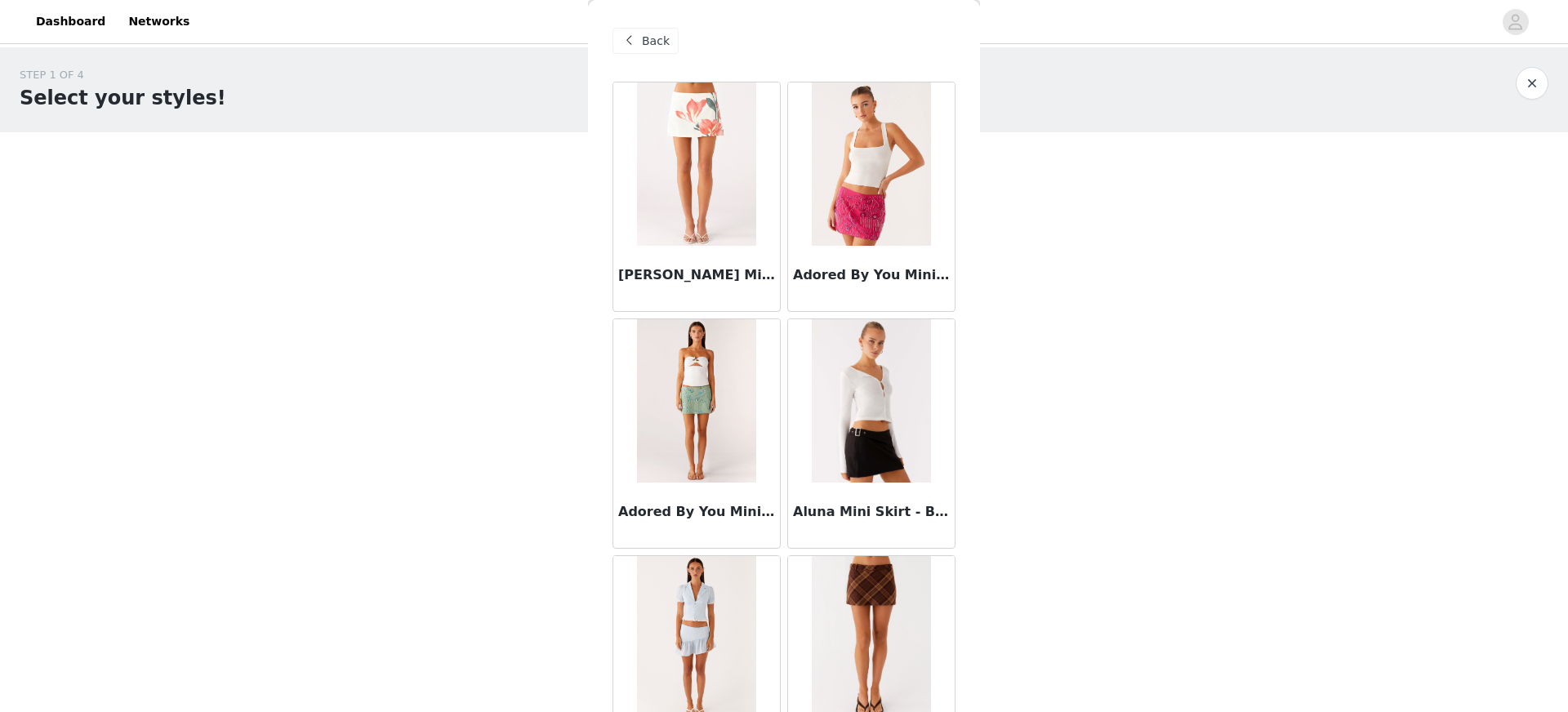
click at [635, 34] on span at bounding box center [629, 40] width 19 height 19
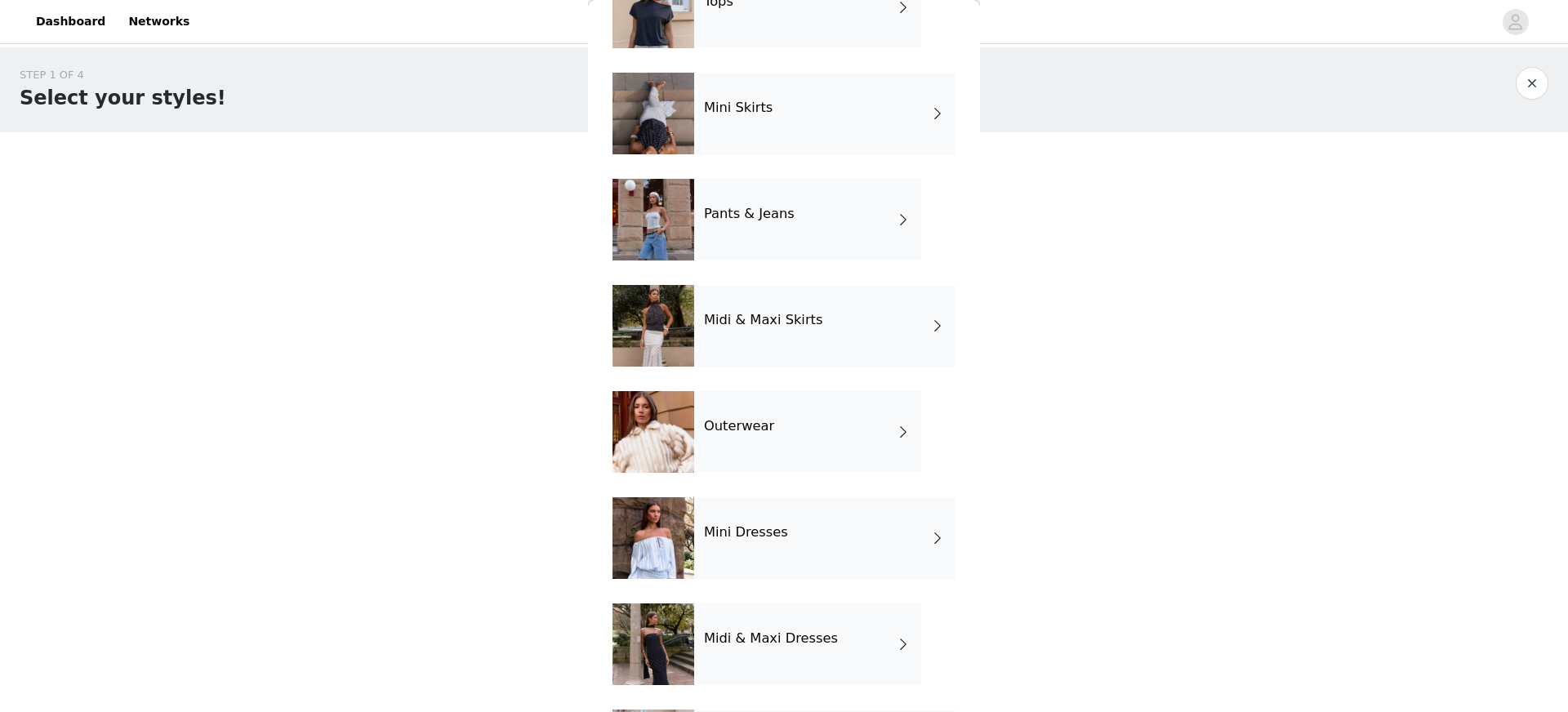
scroll to position [219, 0]
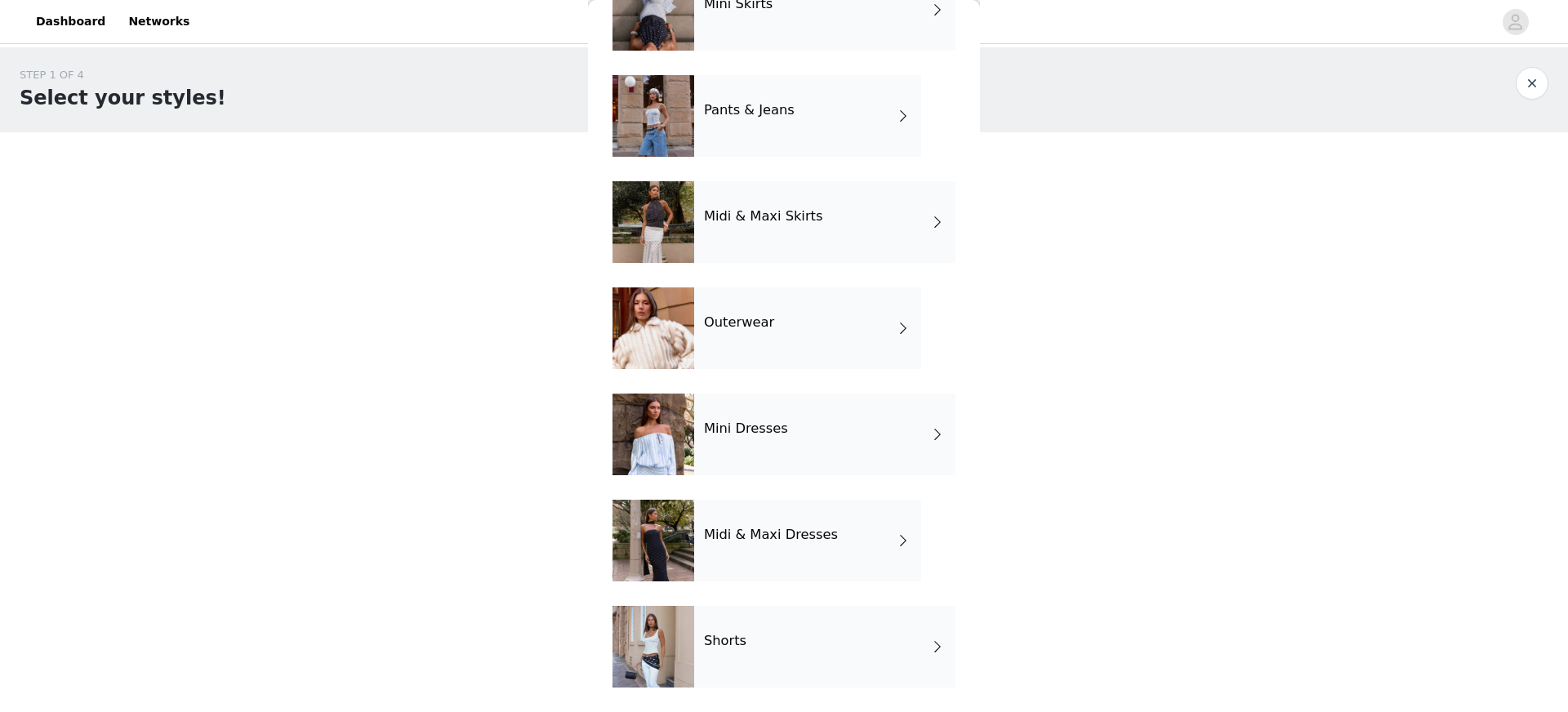
click at [763, 552] on div "Midi & Maxi Dresses" at bounding box center [807, 540] width 227 height 82
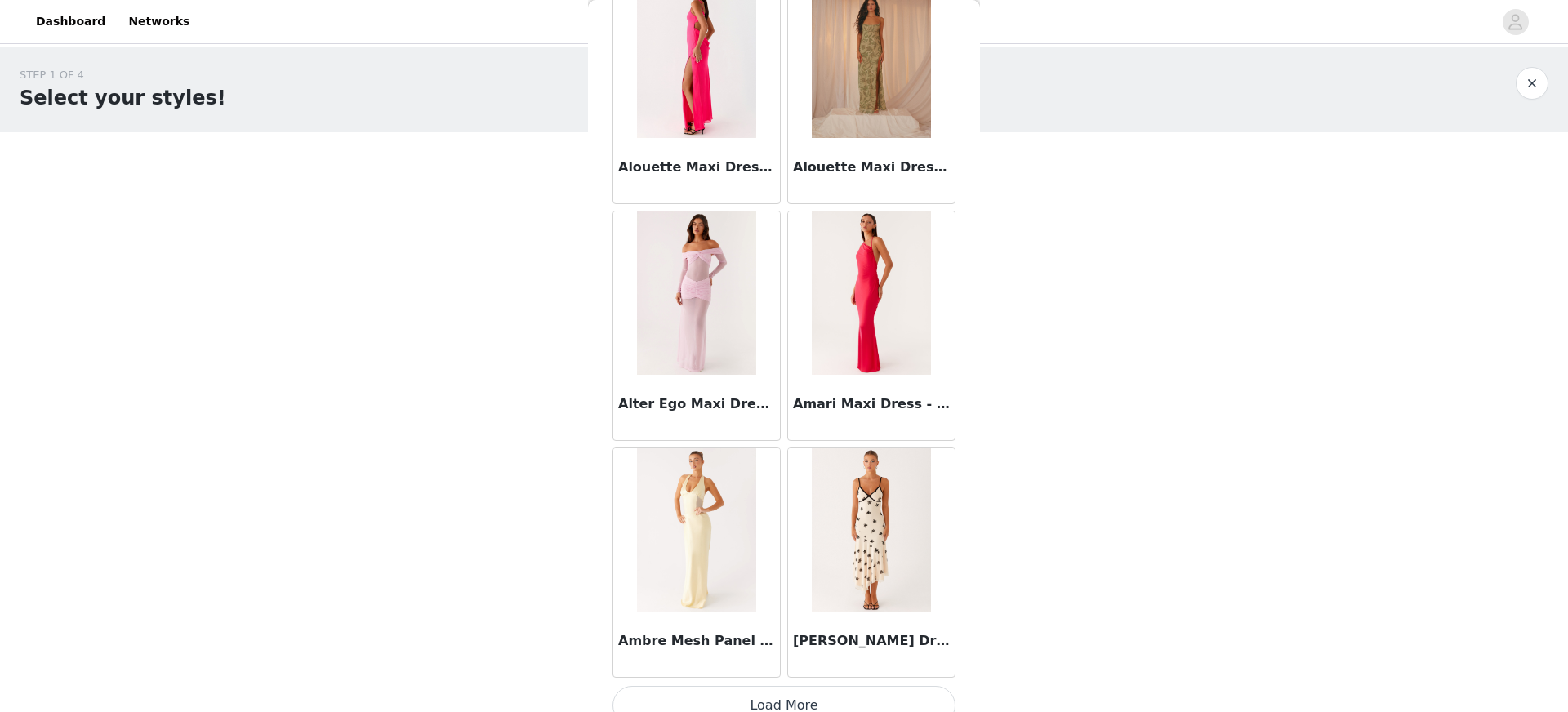
scroll to position [1786, 0]
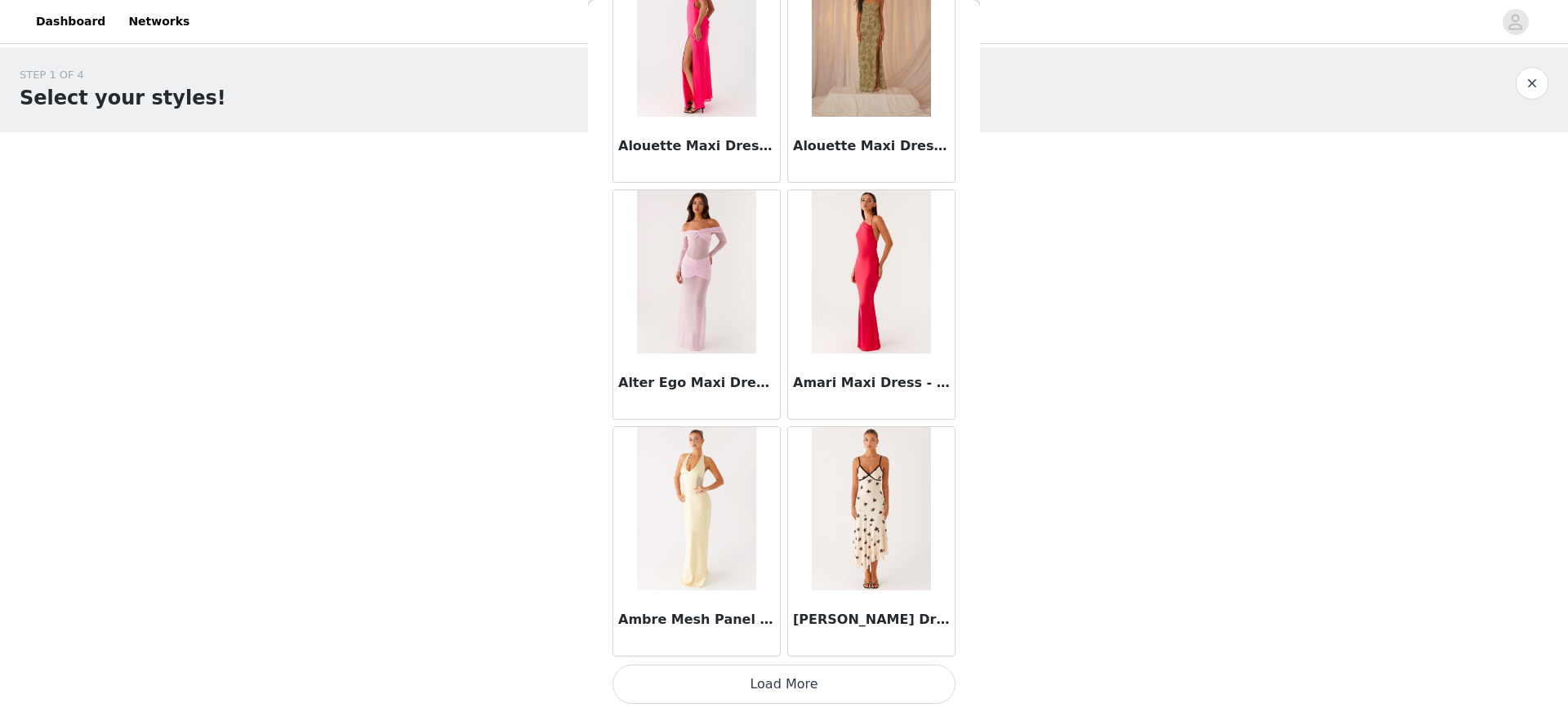
click at [880, 691] on button "Load More" at bounding box center [783, 684] width 343 height 39
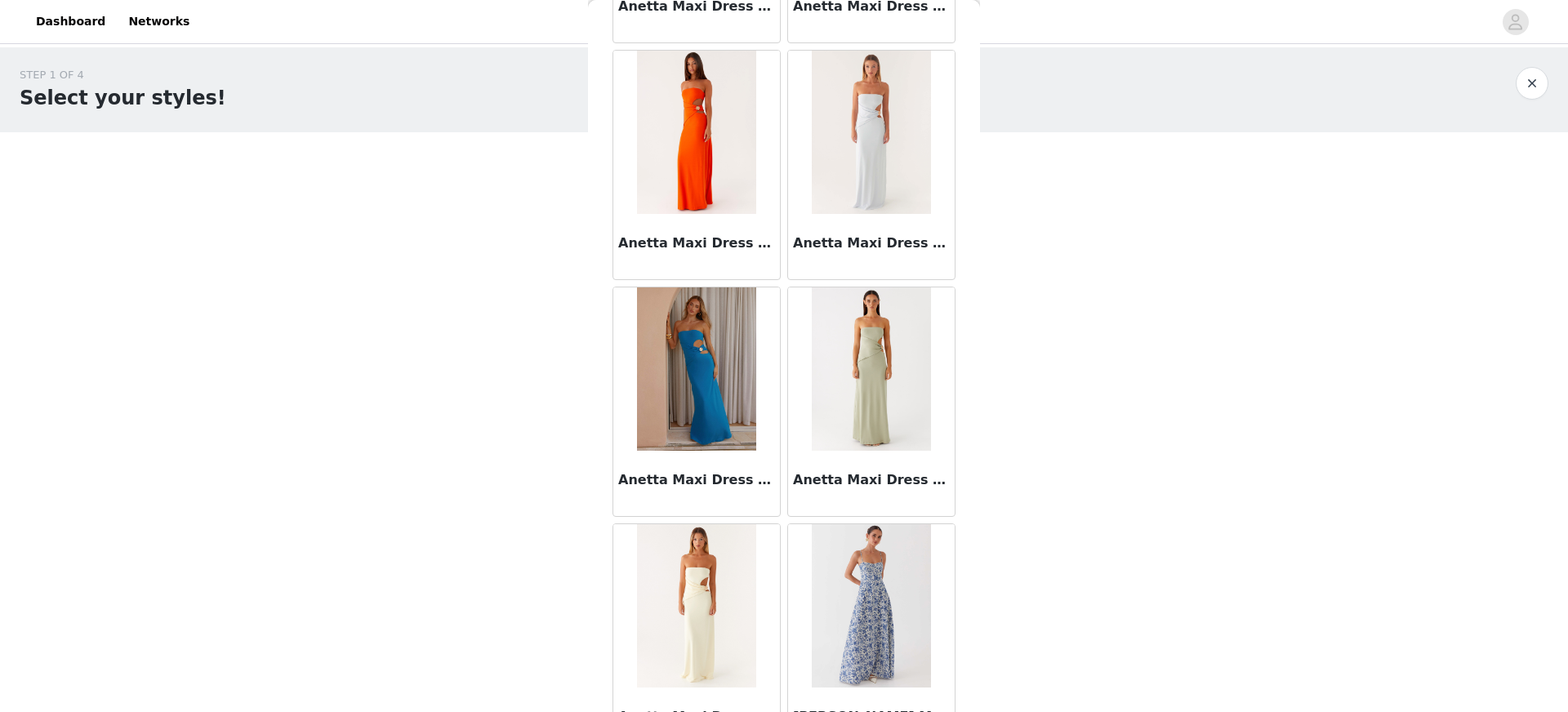
scroll to position [4155, 0]
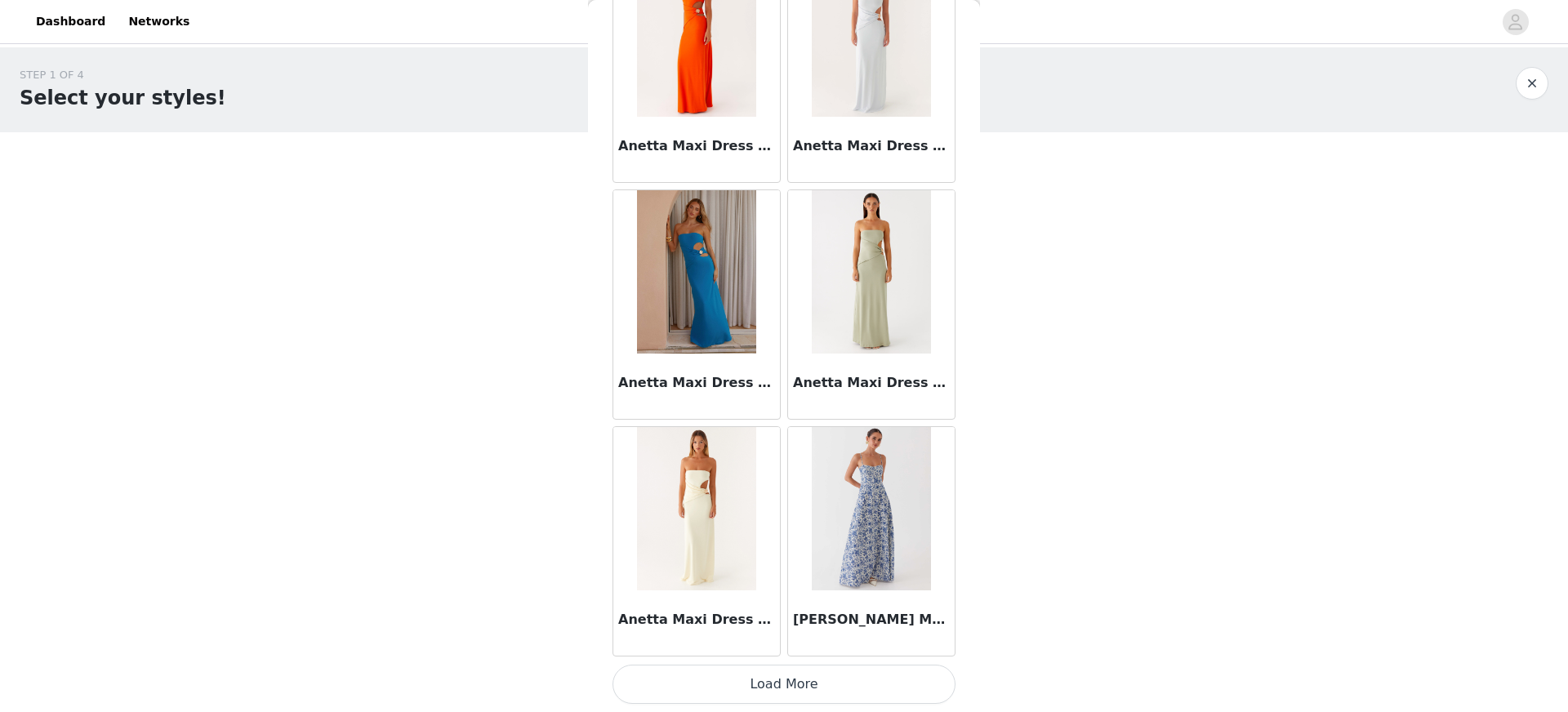
click at [857, 675] on button "Load More" at bounding box center [783, 684] width 343 height 39
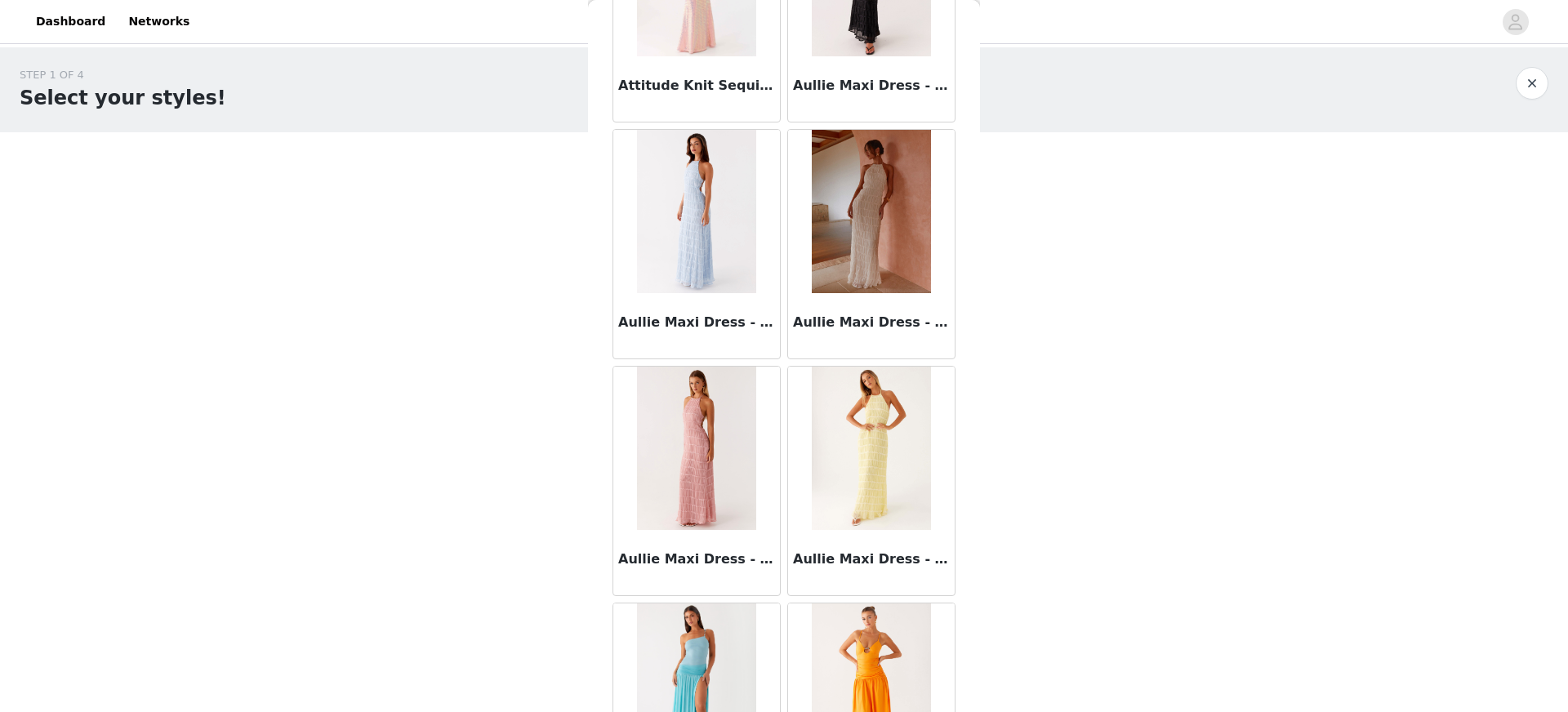
scroll to position [6522, 0]
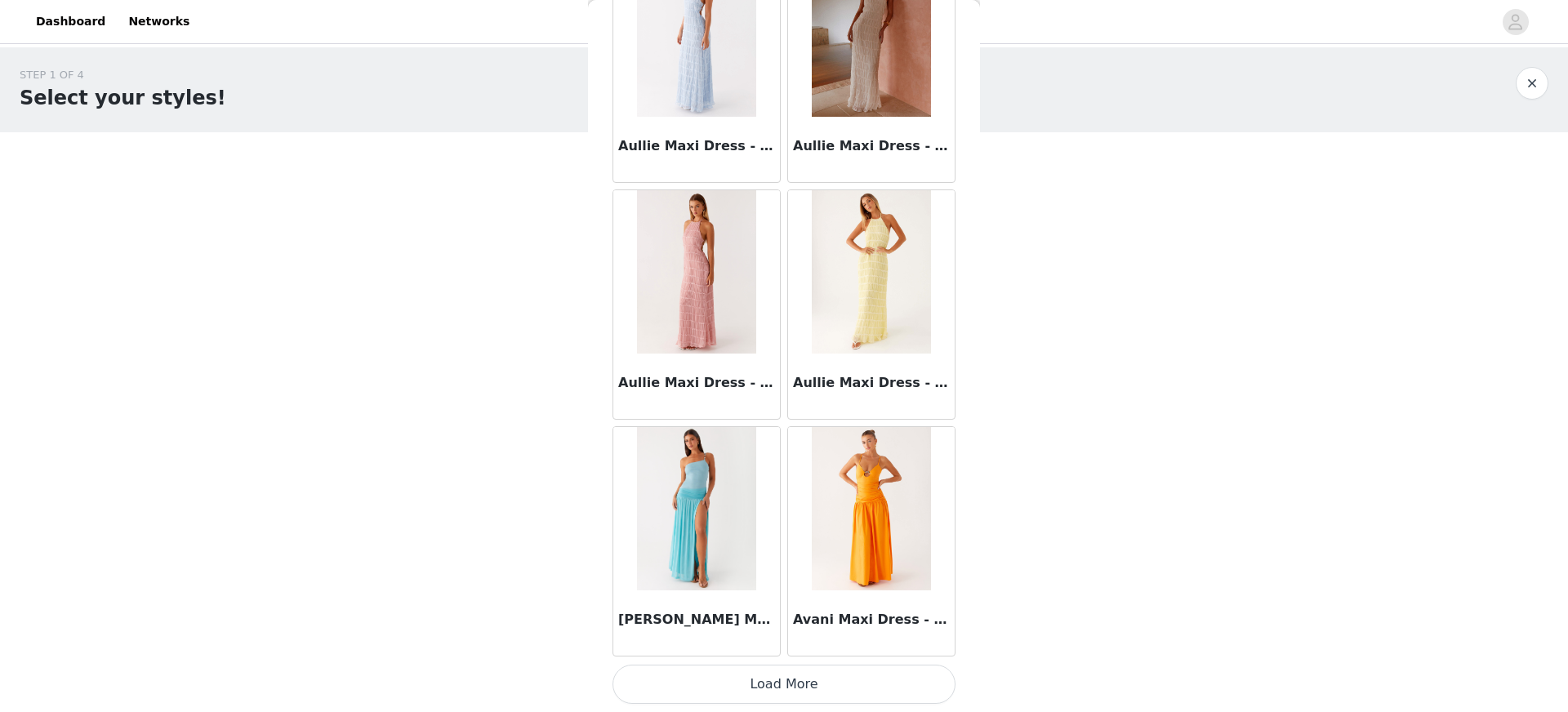
click at [814, 687] on button "Load More" at bounding box center [783, 684] width 343 height 39
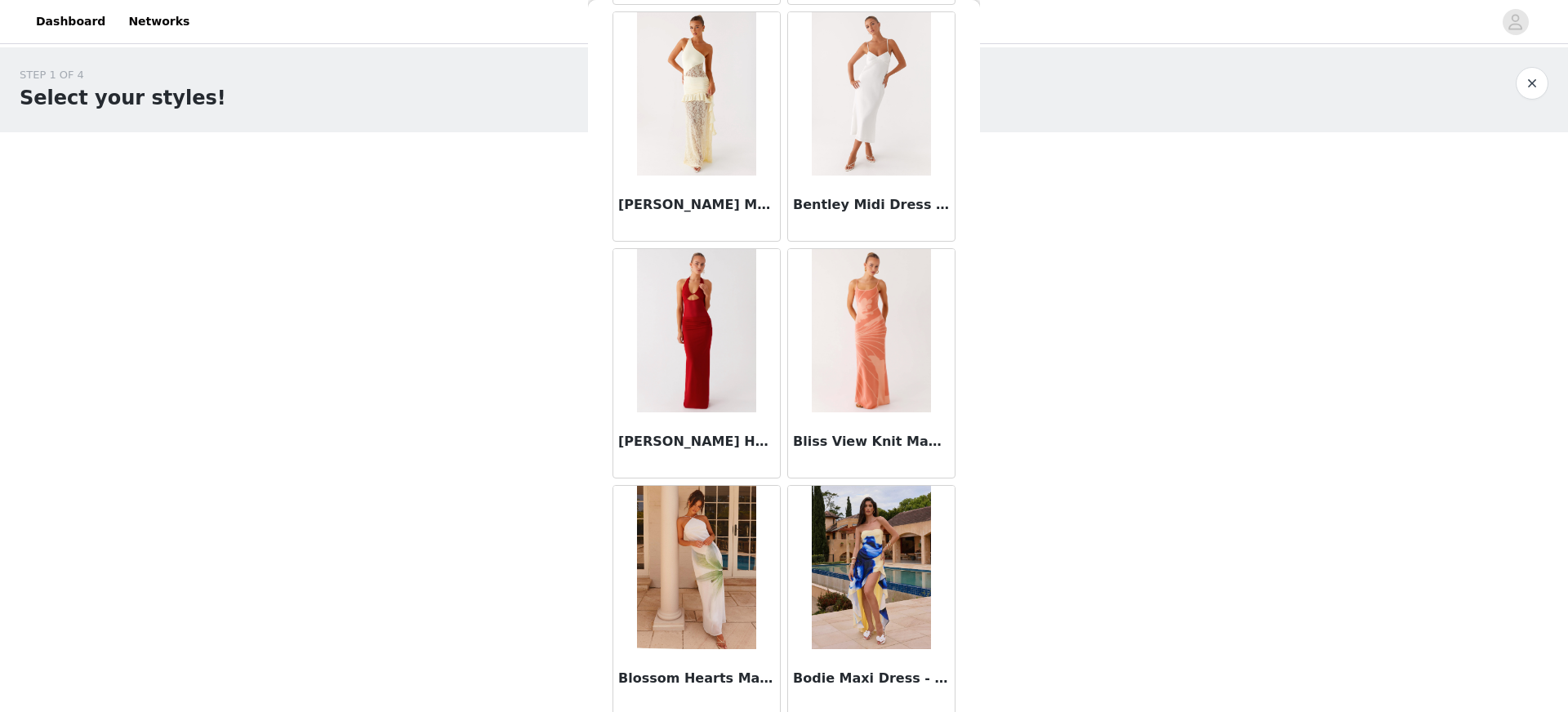
scroll to position [8889, 0]
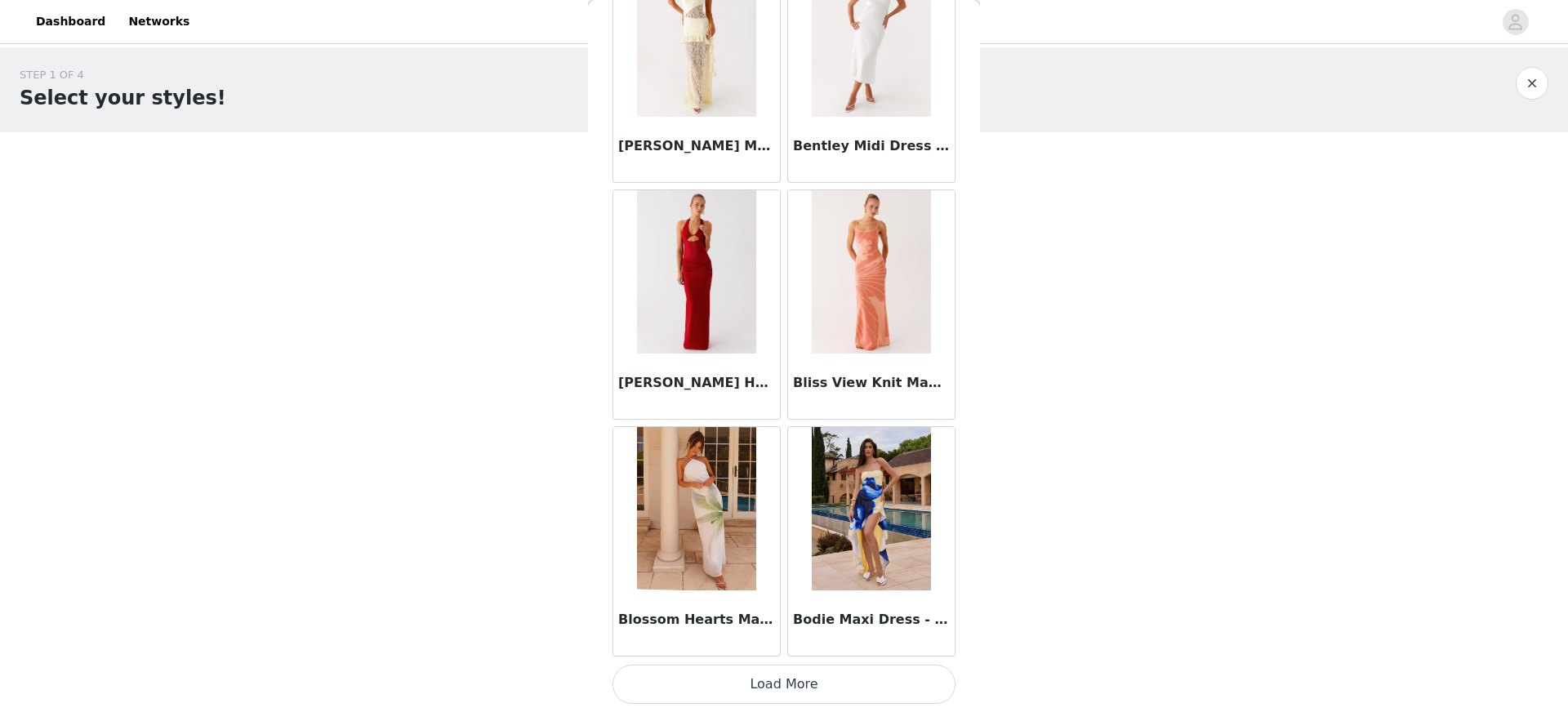
click at [788, 703] on button "Load More" at bounding box center [783, 684] width 343 height 39
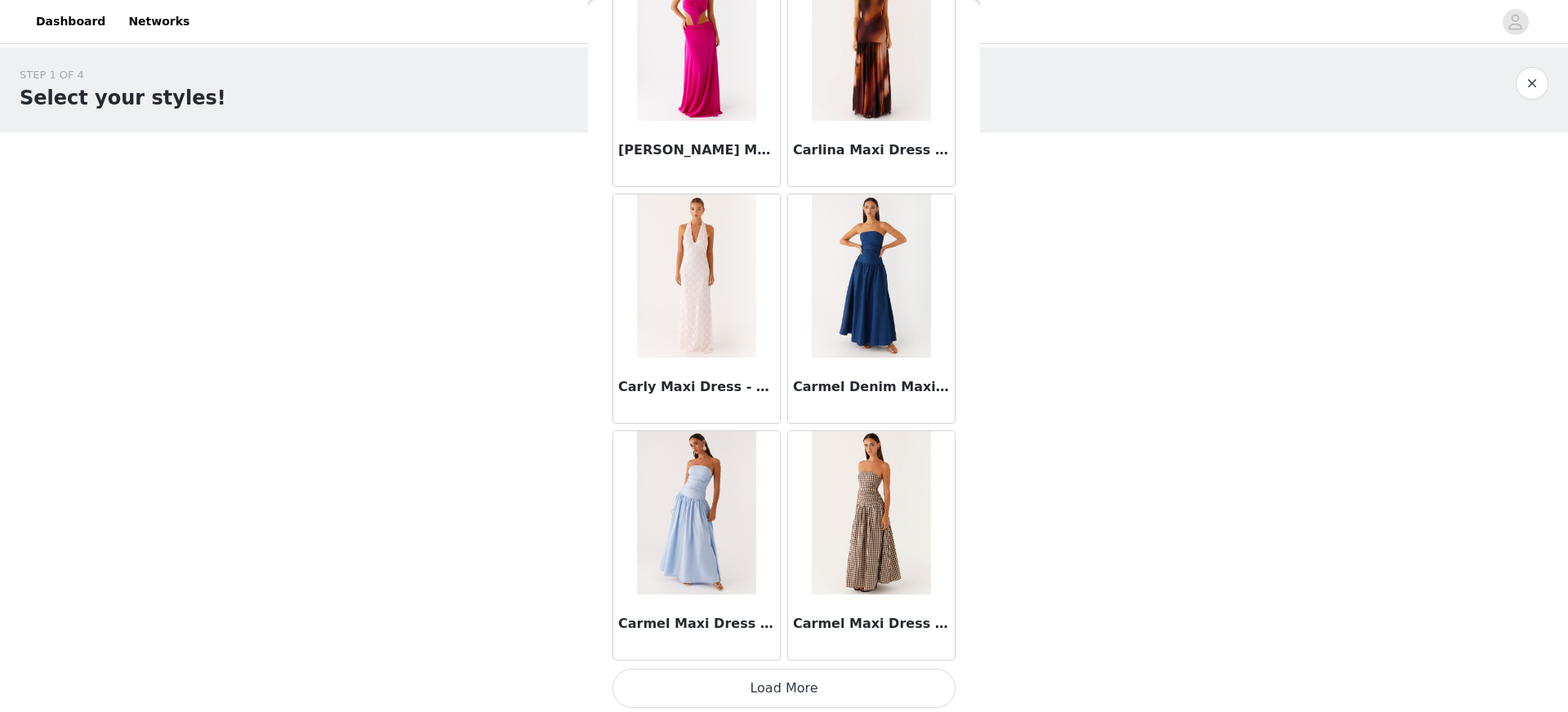
scroll to position [11258, 0]
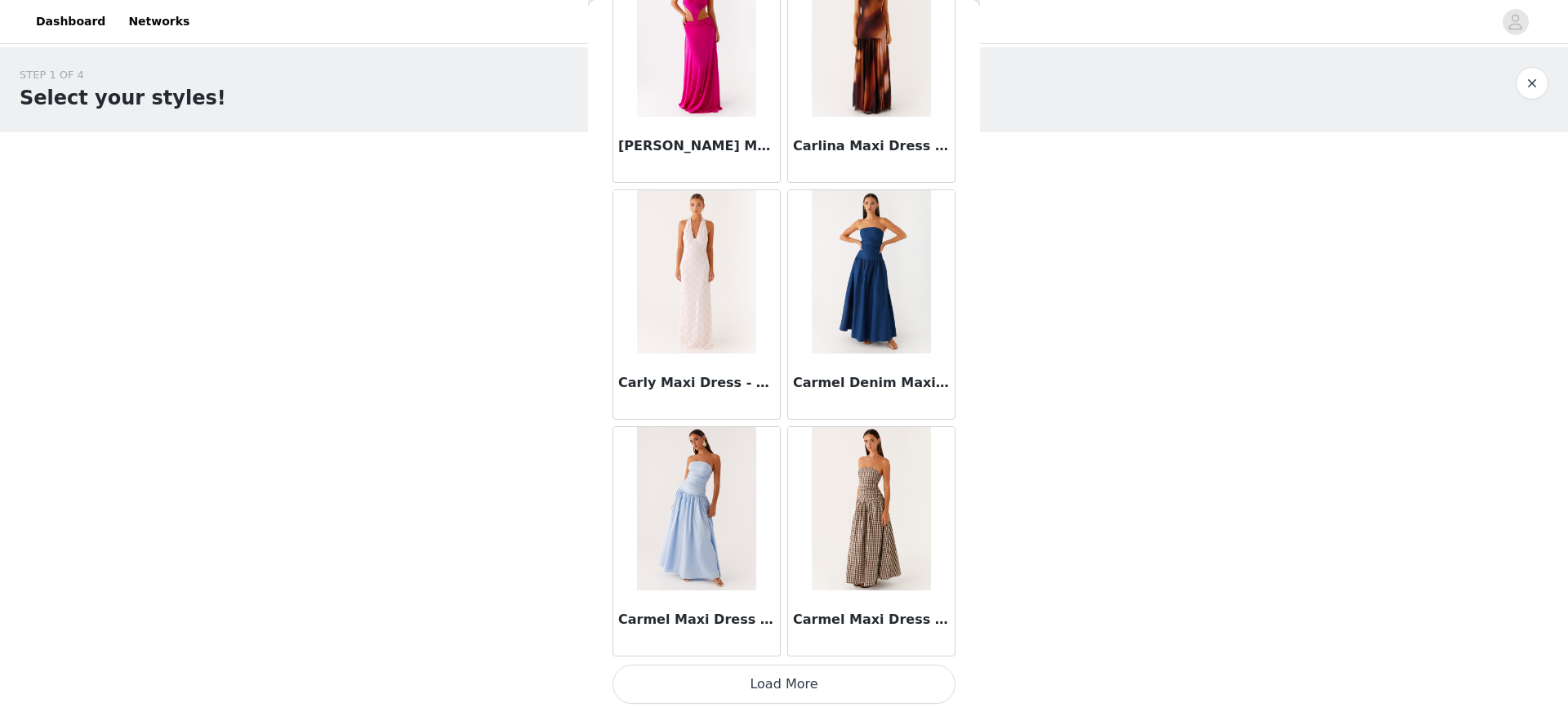
click at [854, 670] on button "Load More" at bounding box center [783, 684] width 343 height 39
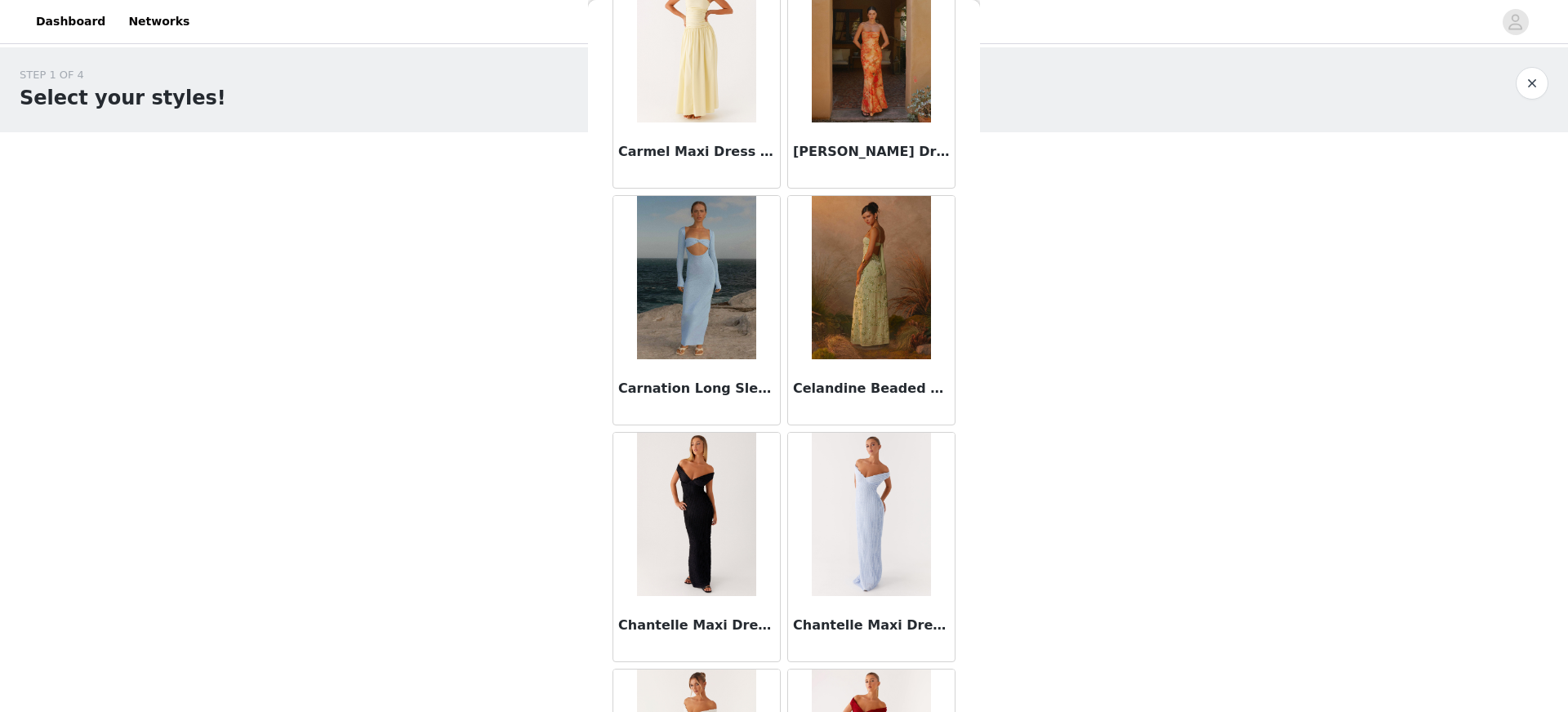
scroll to position [13625, 0]
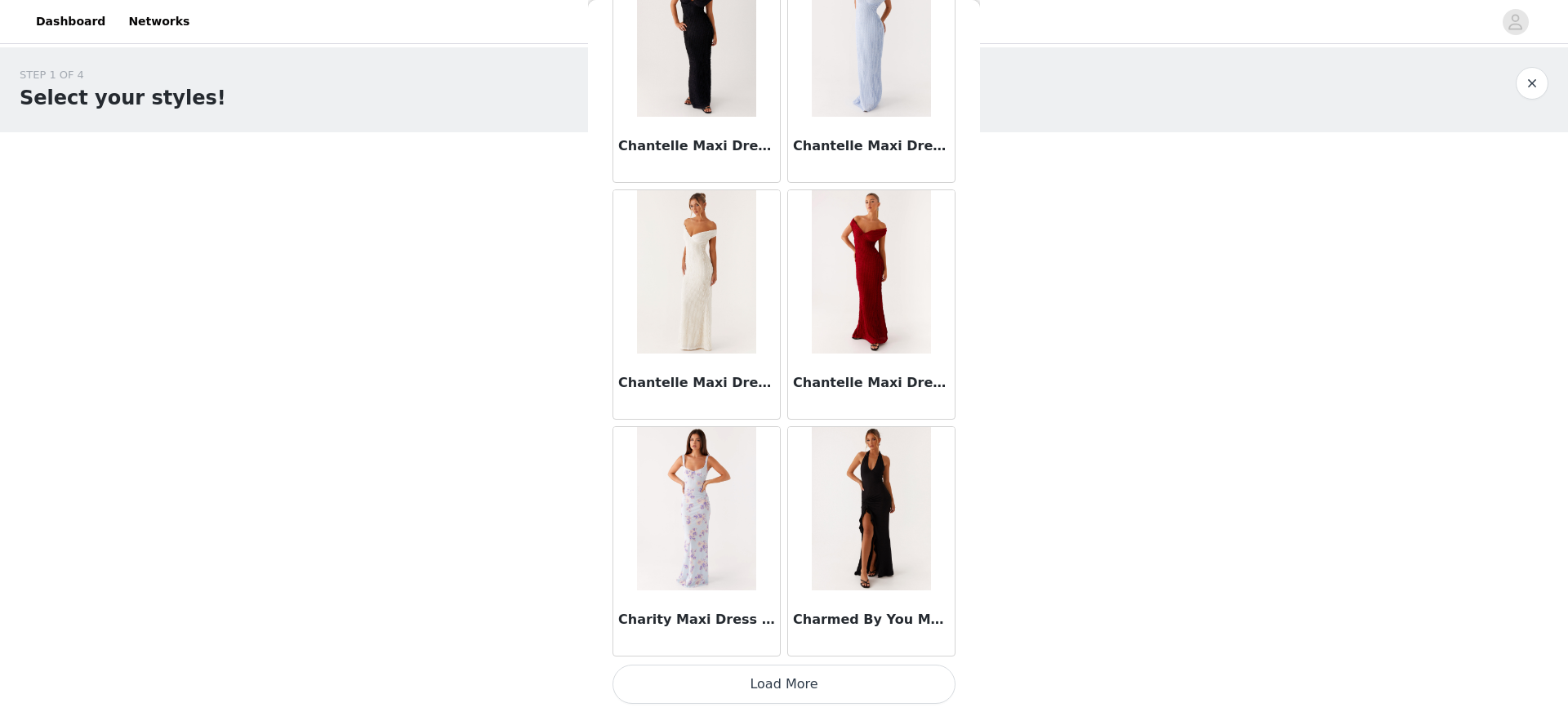
click at [820, 681] on button "Load More" at bounding box center [783, 684] width 343 height 39
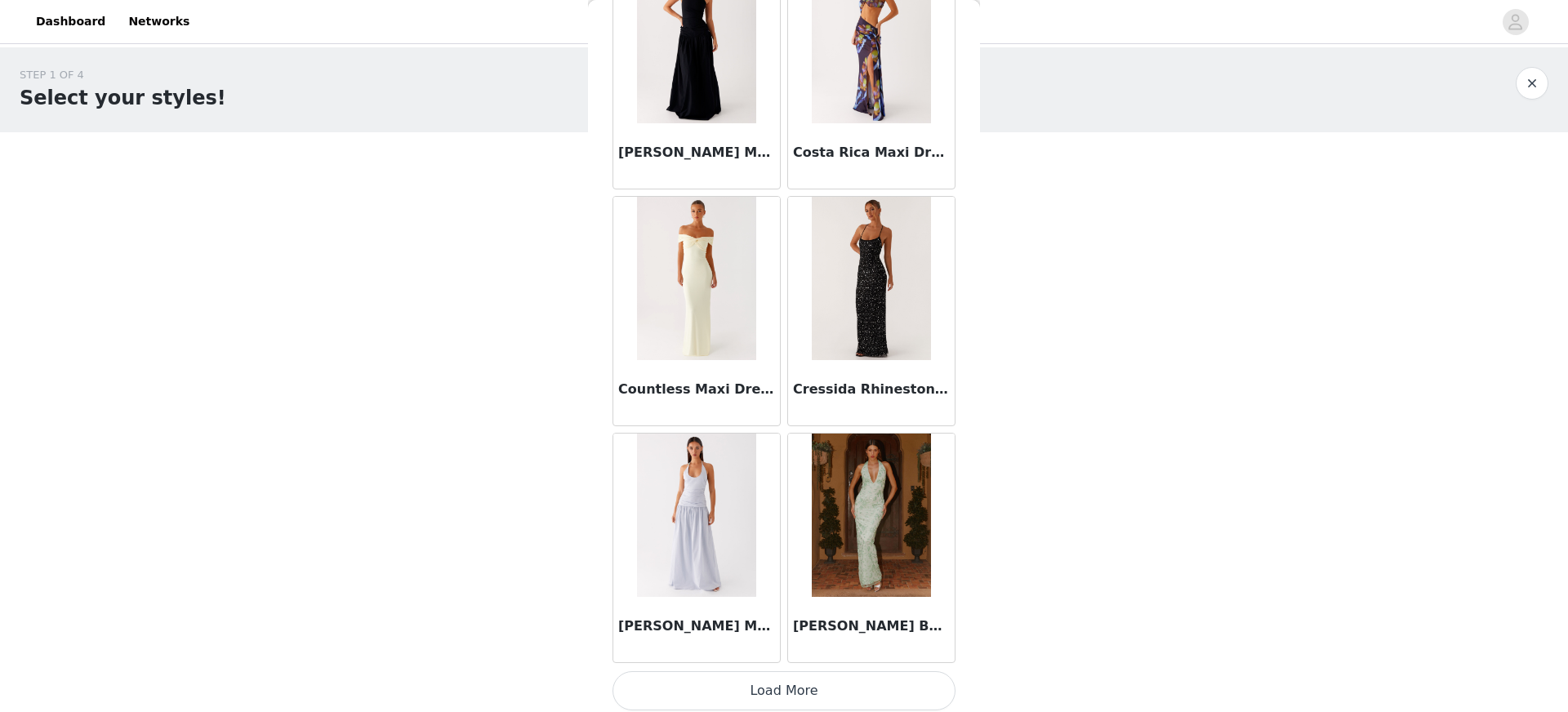
scroll to position [15993, 0]
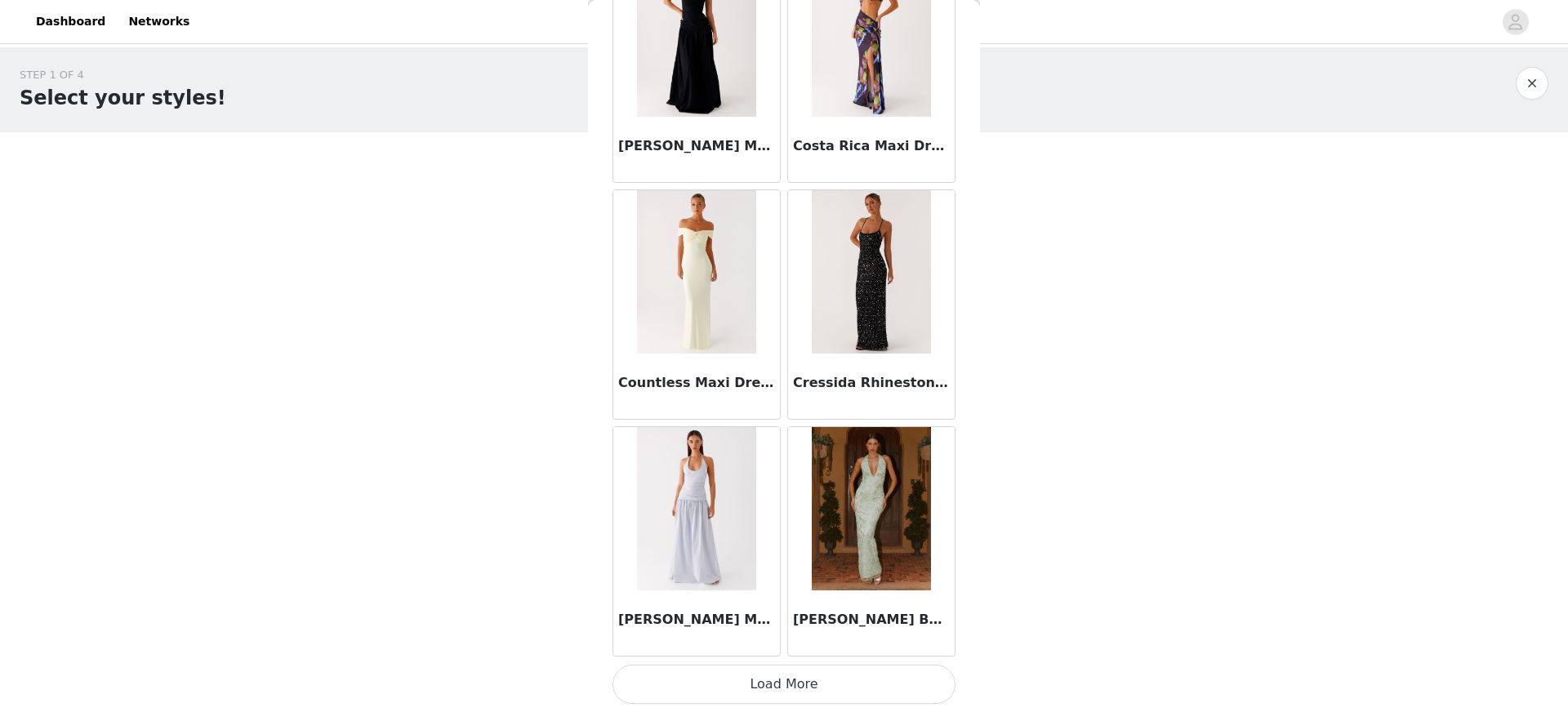
click at [859, 696] on button "Load More" at bounding box center [783, 684] width 343 height 39
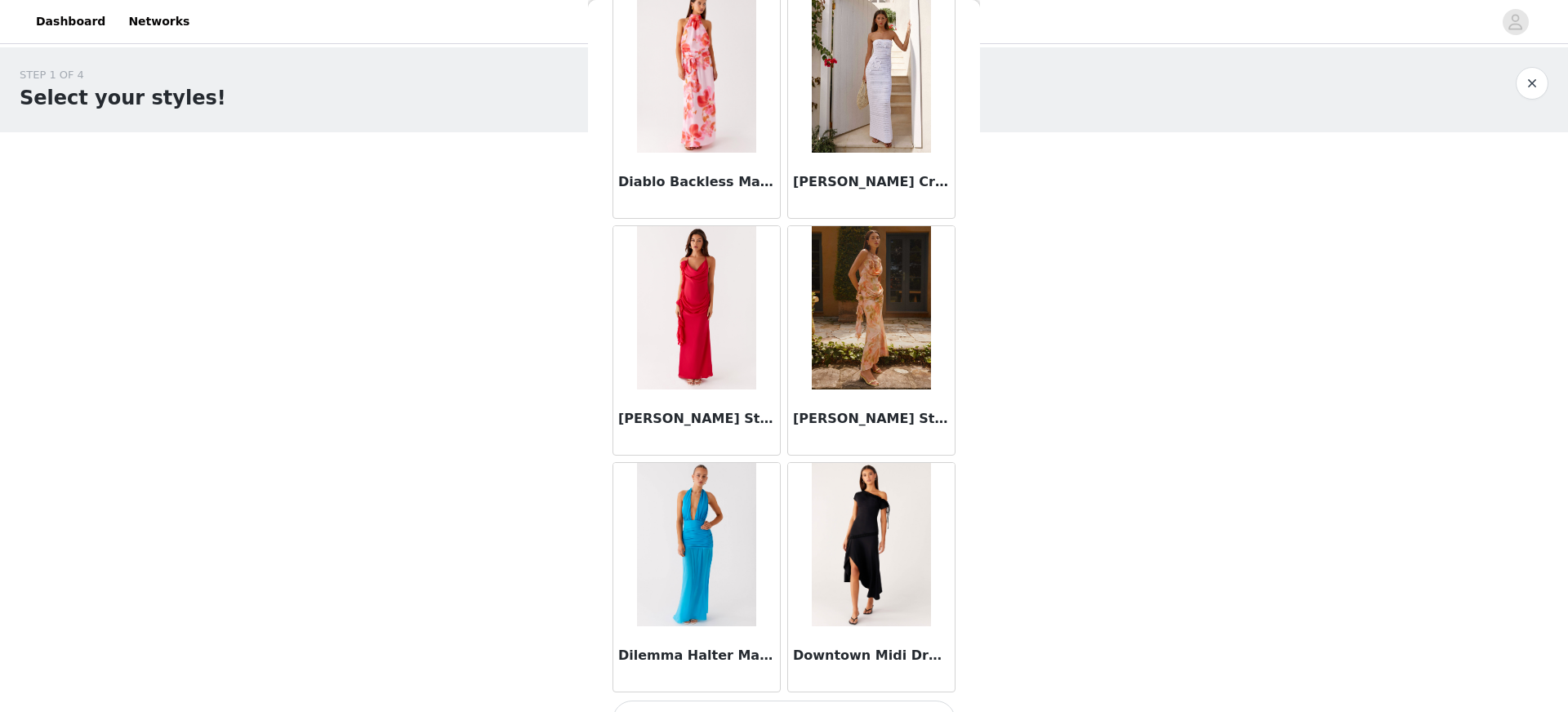
scroll to position [18361, 0]
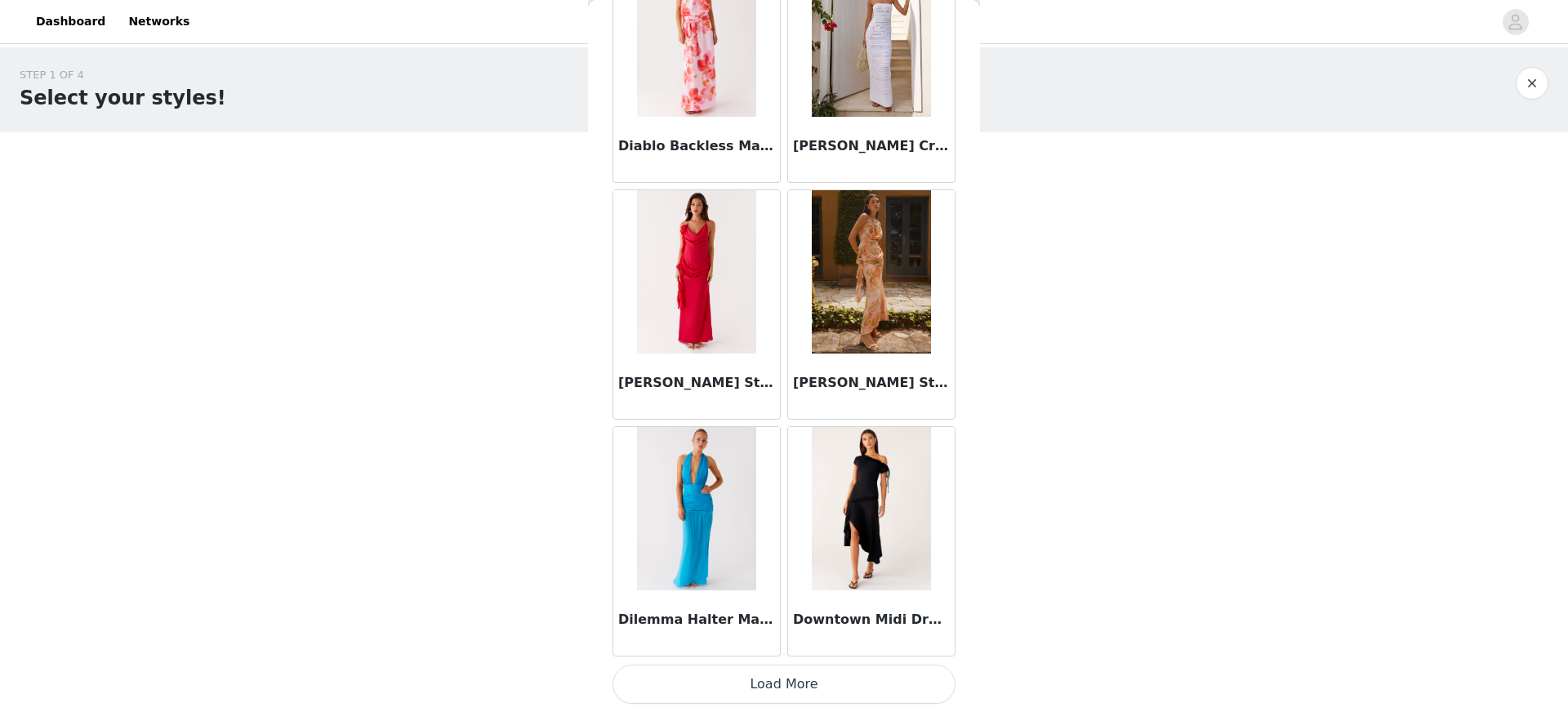
click at [848, 689] on button "Load More" at bounding box center [783, 684] width 343 height 39
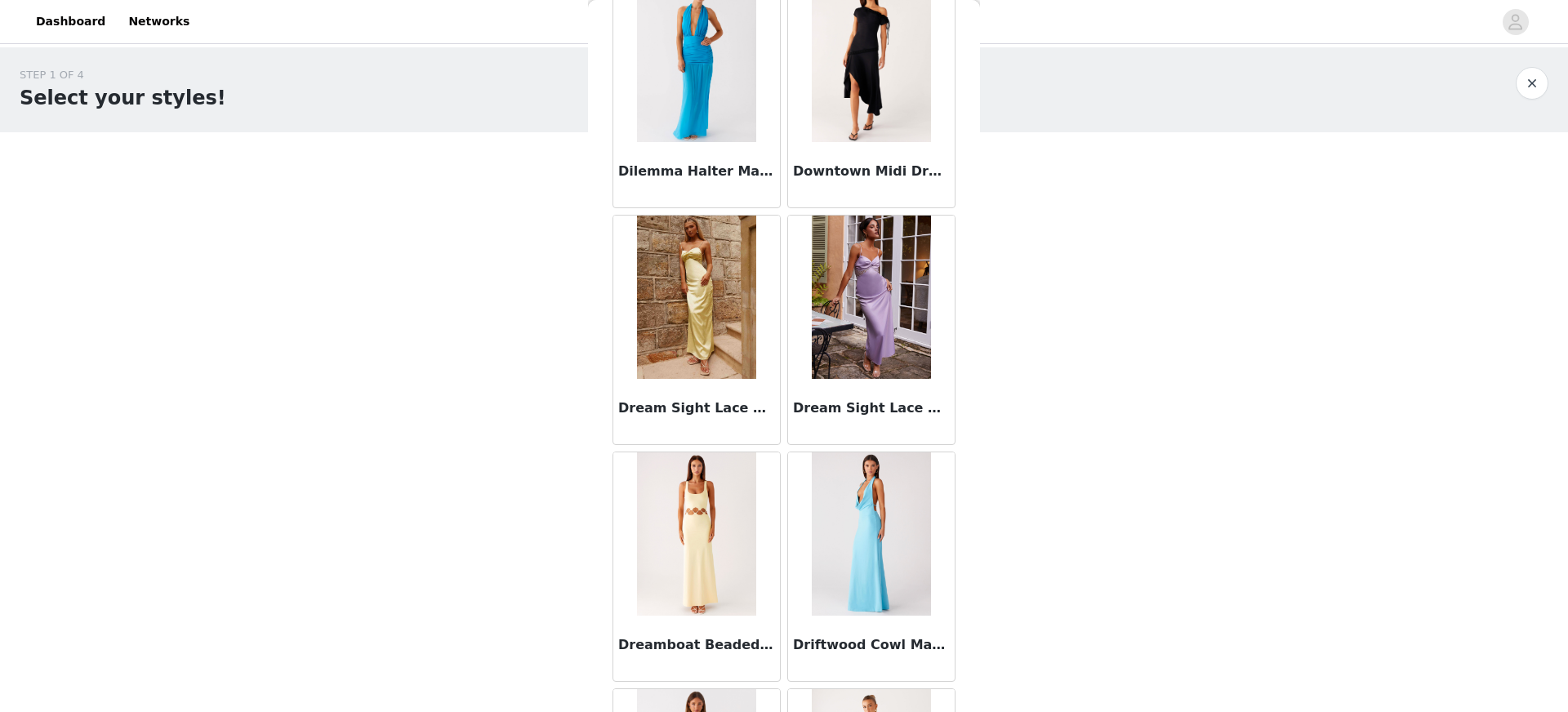
scroll to position [18894, 0]
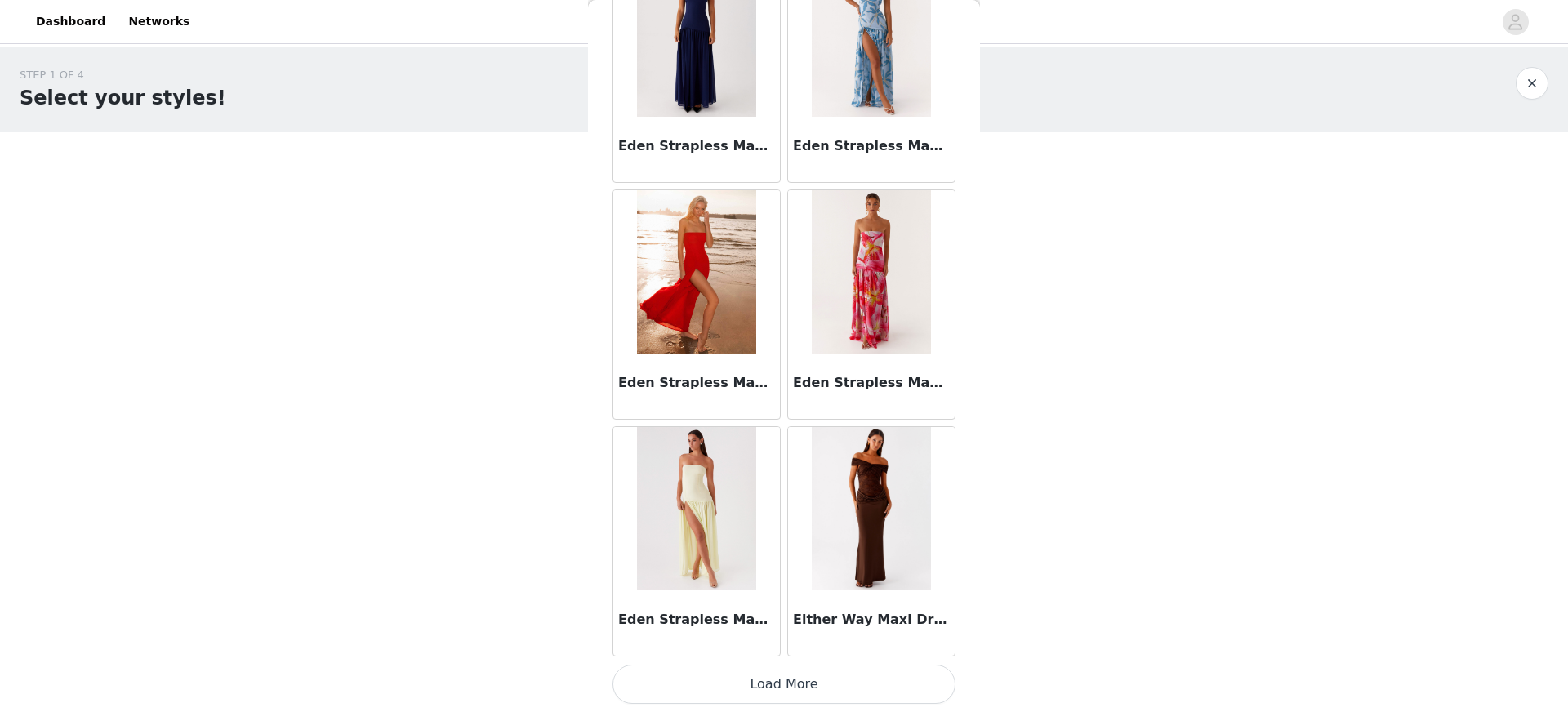
click at [847, 687] on button "Load More" at bounding box center [783, 684] width 343 height 39
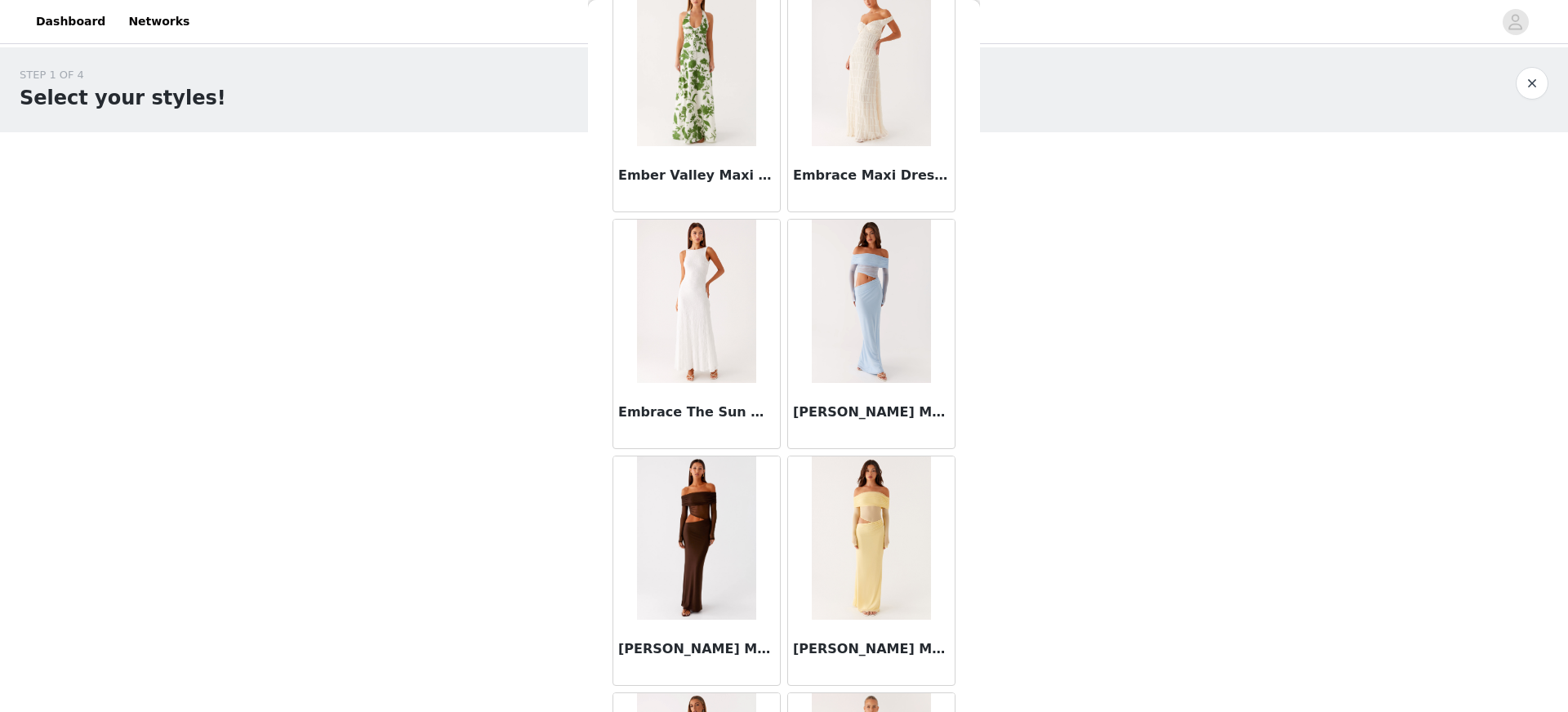
scroll to position [23097, 0]
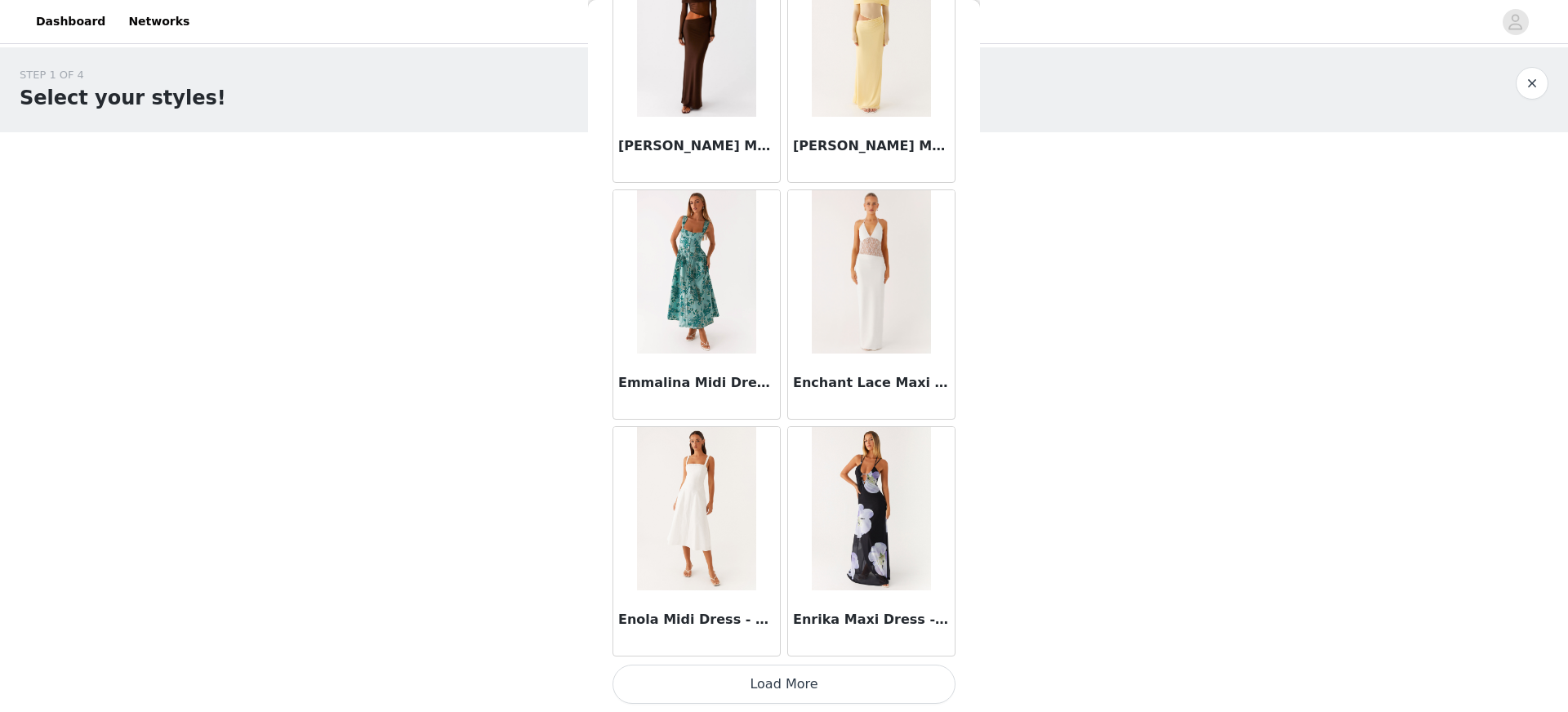
click at [847, 687] on button "Load More" at bounding box center [783, 684] width 343 height 39
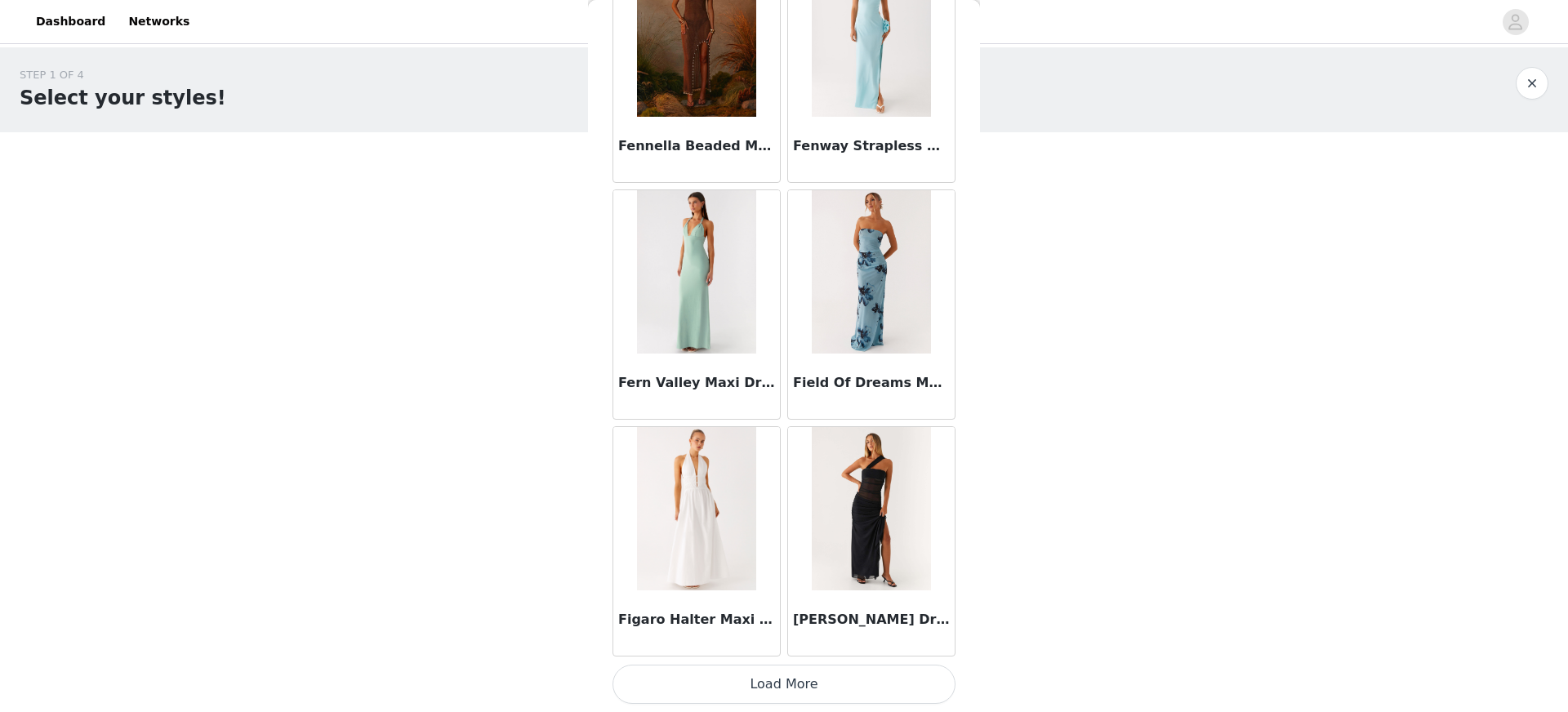
click at [851, 680] on button "Load More" at bounding box center [783, 684] width 343 height 39
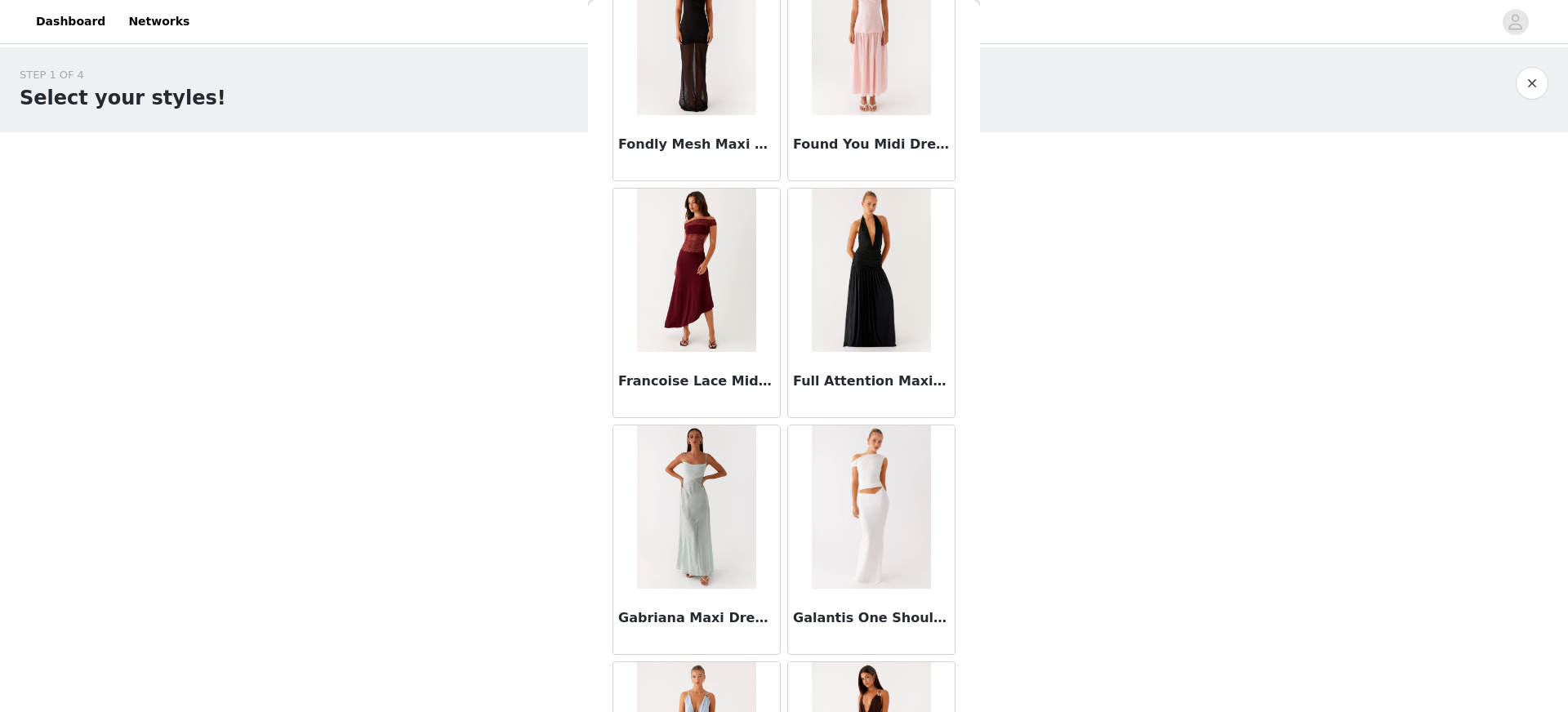
scroll to position [27832, 0]
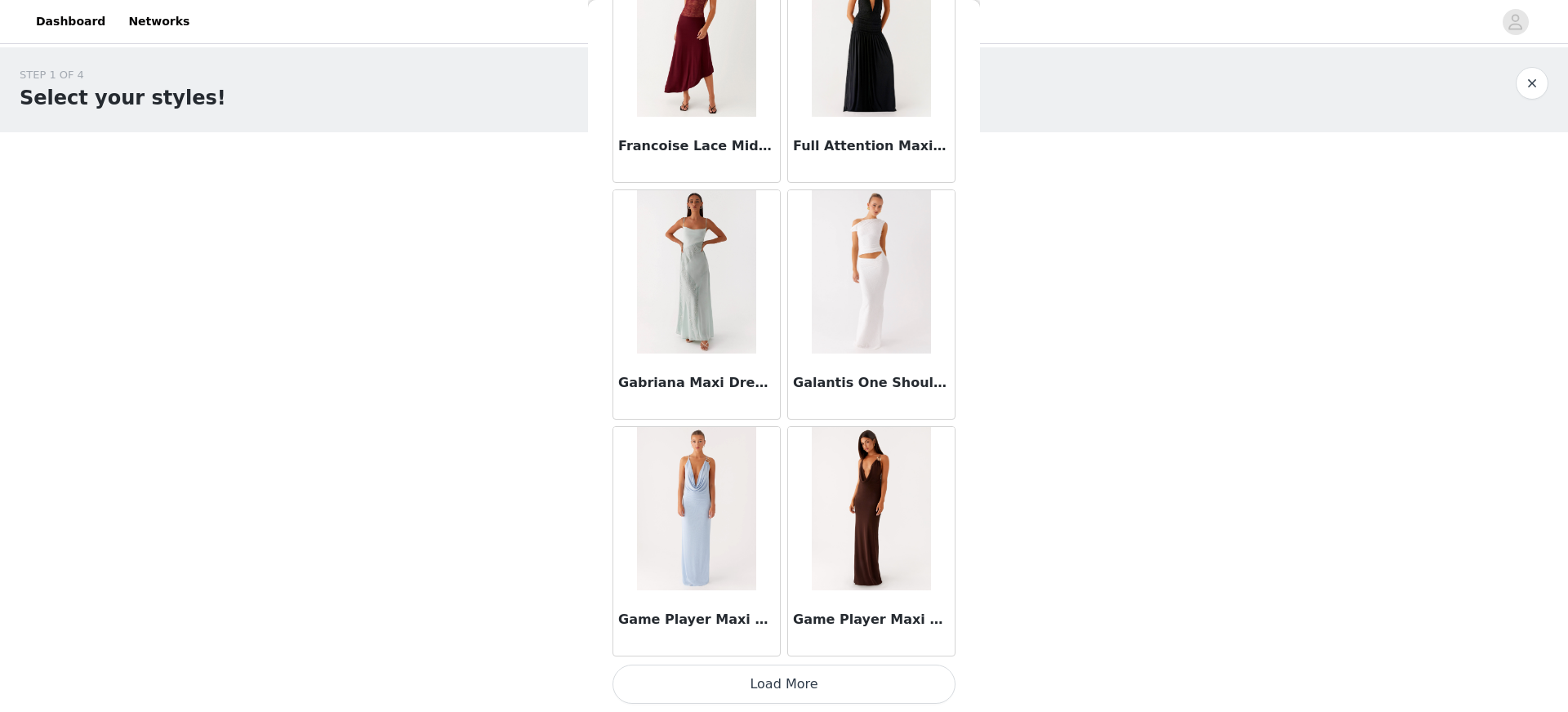
click at [859, 680] on button "Load More" at bounding box center [783, 684] width 343 height 39
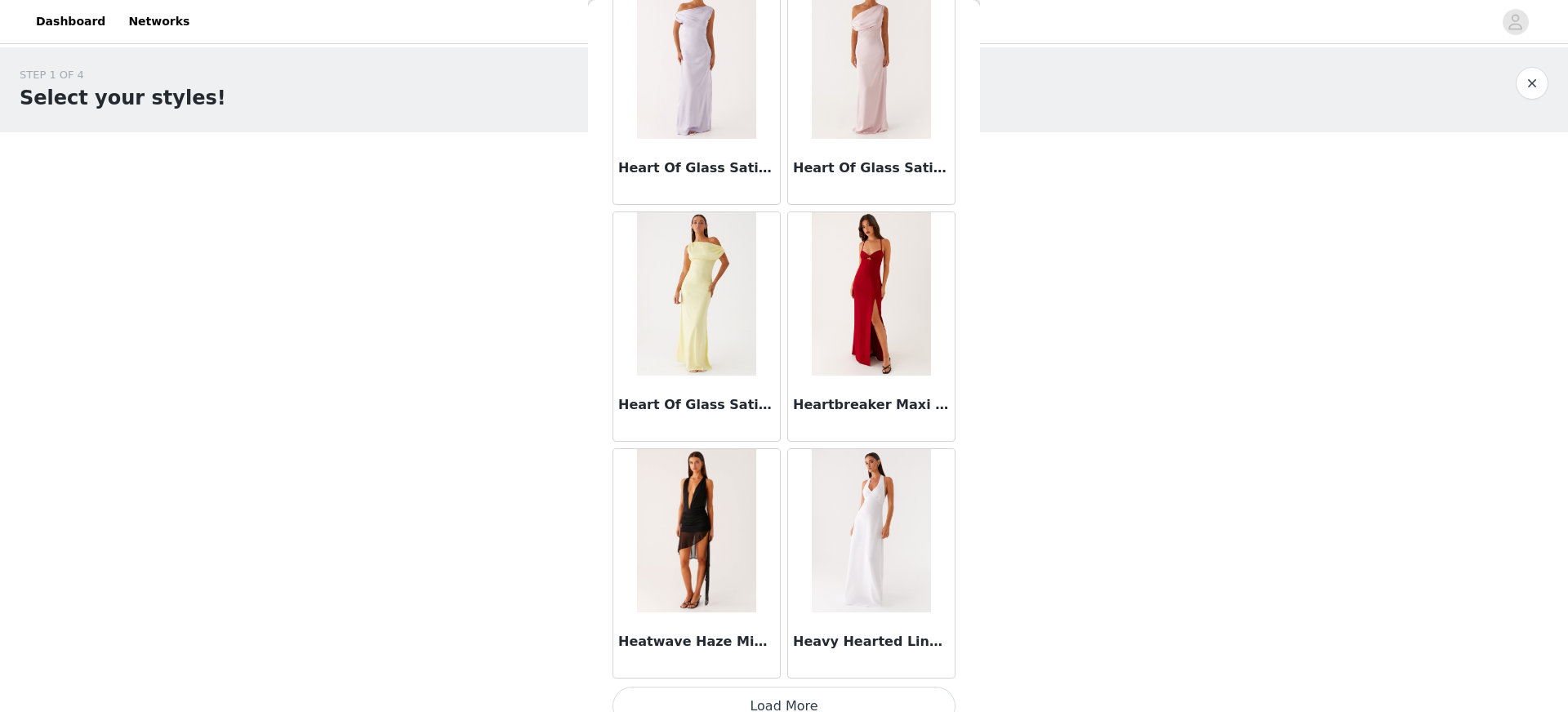
scroll to position [30200, 0]
